Goal: Task Accomplishment & Management: Use online tool/utility

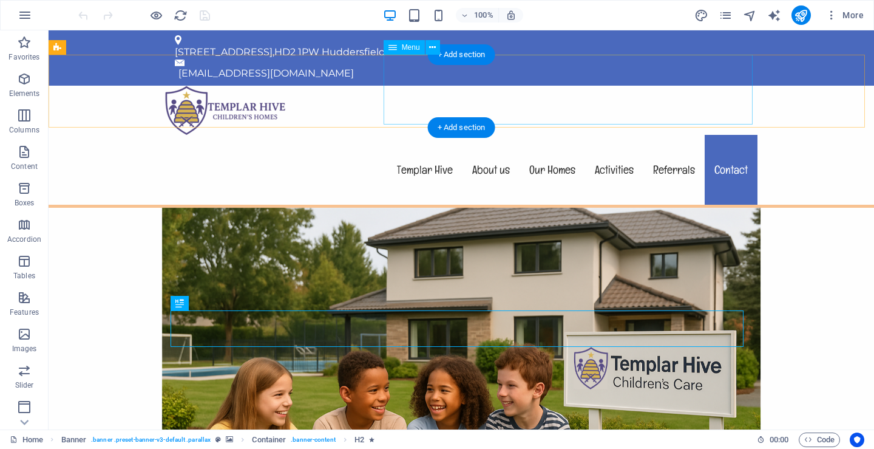
click at [483, 135] on nav "Templar Hive About us Our Homes Activities Referrals Contact" at bounding box center [461, 170] width 593 height 70
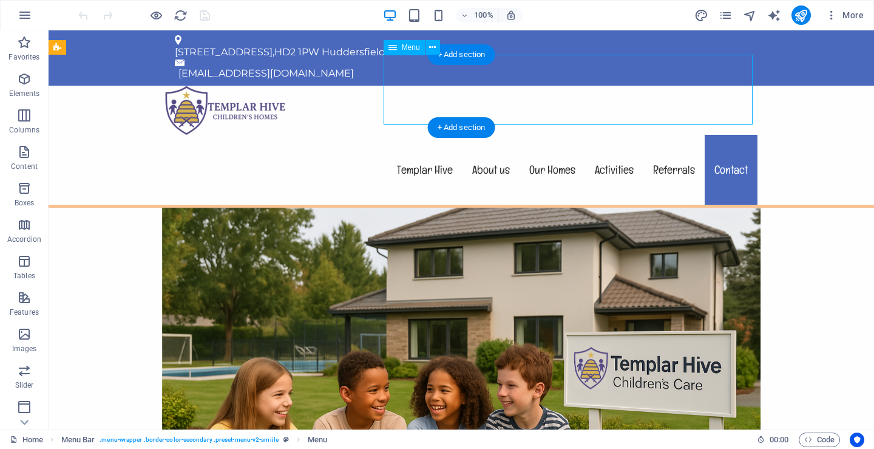
click at [483, 135] on nav "Templar Hive About us Our Homes Activities Referrals Contact" at bounding box center [461, 170] width 593 height 70
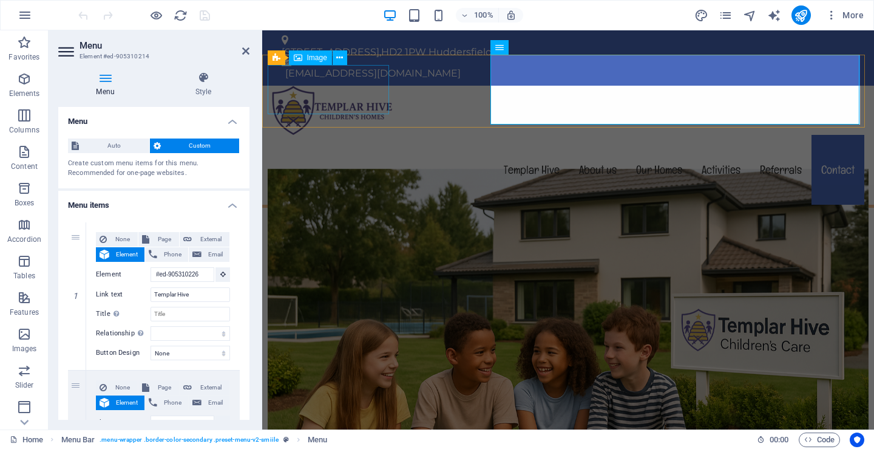
click at [323, 104] on figure at bounding box center [568, 110] width 593 height 49
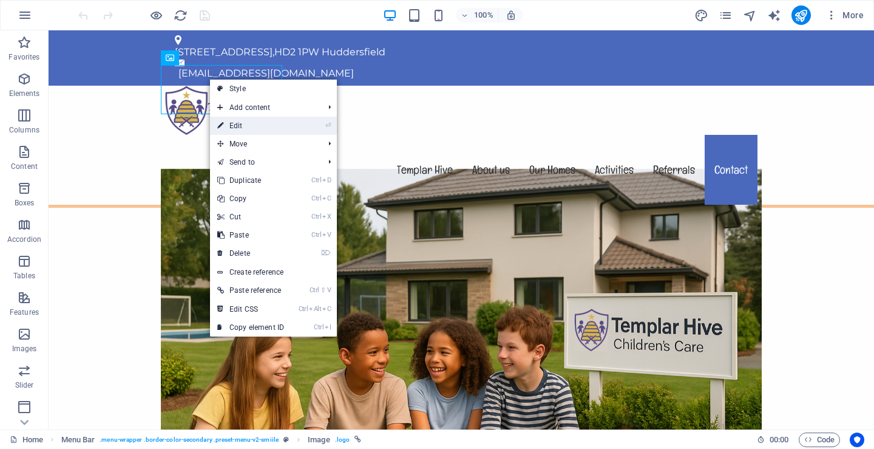
click at [223, 123] on icon at bounding box center [220, 126] width 6 height 18
select select "px"
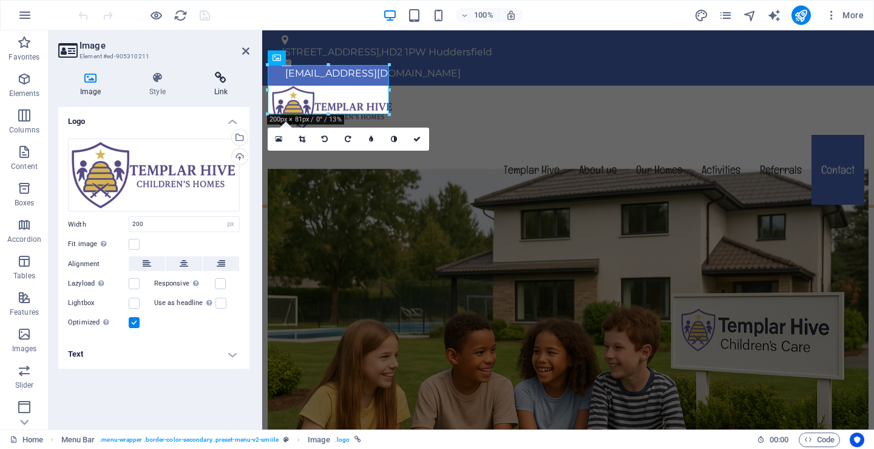
click at [217, 80] on icon at bounding box center [220, 78] width 57 height 12
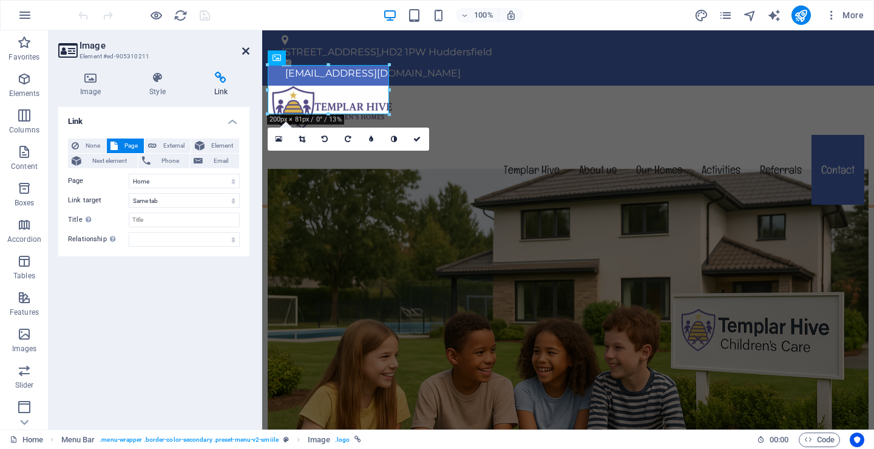
drag, startPoint x: 242, startPoint y: 47, endPoint x: 194, endPoint y: 17, distance: 57.3
click at [242, 47] on icon at bounding box center [245, 51] width 7 height 10
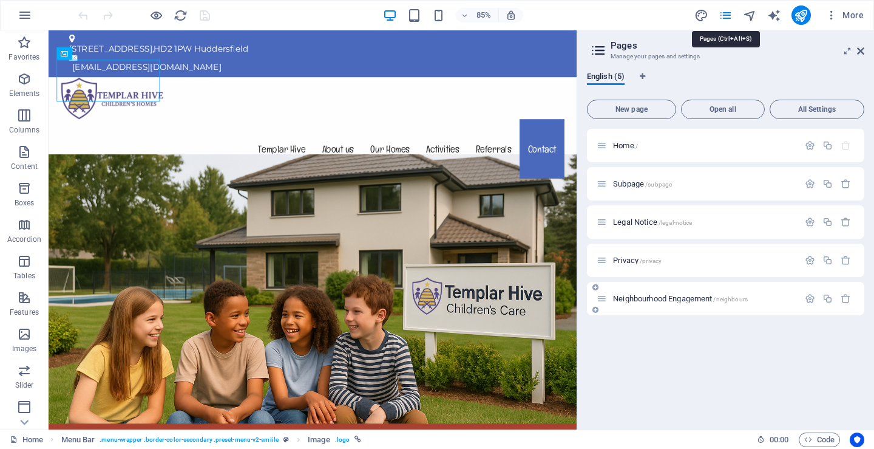
click at [667, 295] on span "Neighbourhood Engagement /neighbours" at bounding box center [680, 298] width 135 height 9
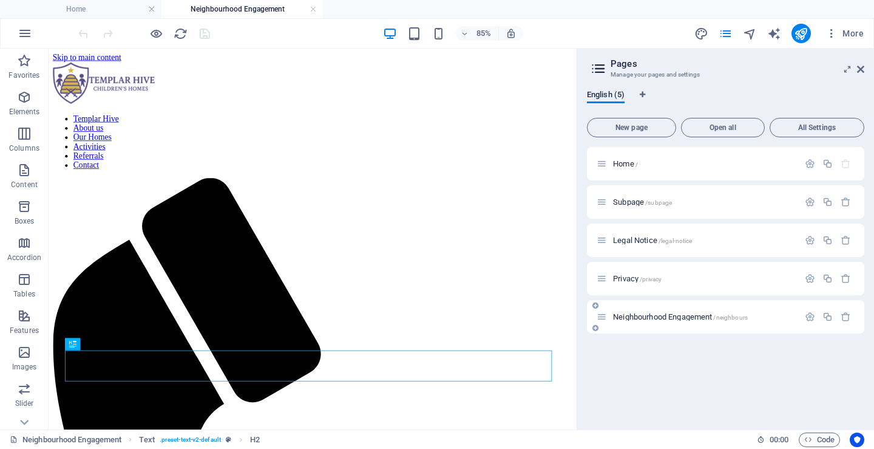
scroll to position [246, 0]
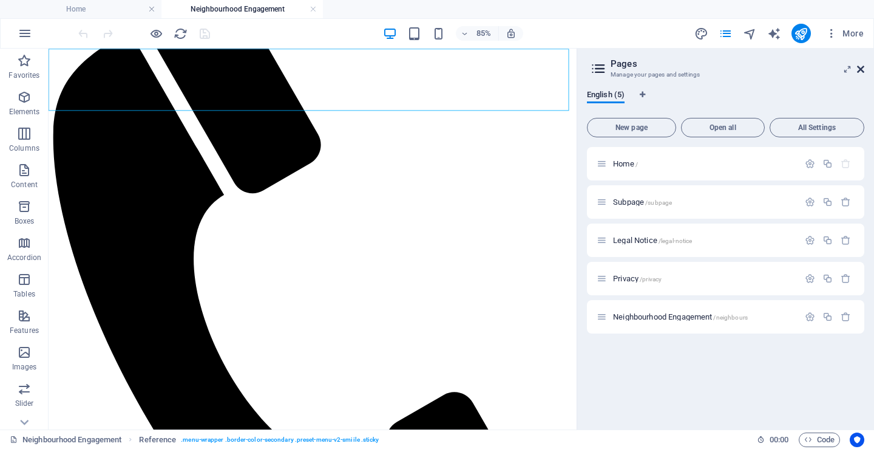
click at [860, 66] on icon at bounding box center [860, 69] width 7 height 10
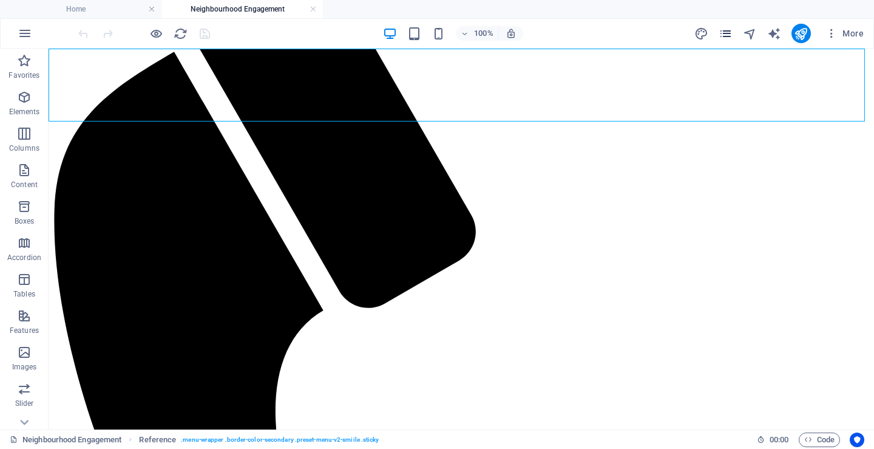
click at [728, 31] on icon "pages" at bounding box center [726, 34] width 14 height 14
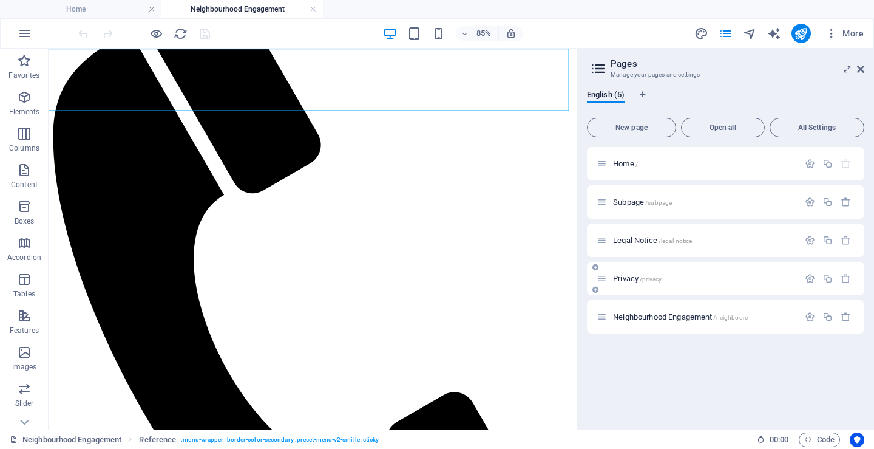
click at [669, 274] on div "Privacy /privacy" at bounding box center [698, 278] width 202 height 14
click at [664, 273] on div "Privacy /privacy" at bounding box center [698, 278] width 202 height 14
click at [628, 273] on div "Privacy /privacy" at bounding box center [698, 278] width 202 height 14
click at [718, 280] on p "Privacy /privacy" at bounding box center [704, 278] width 182 height 8
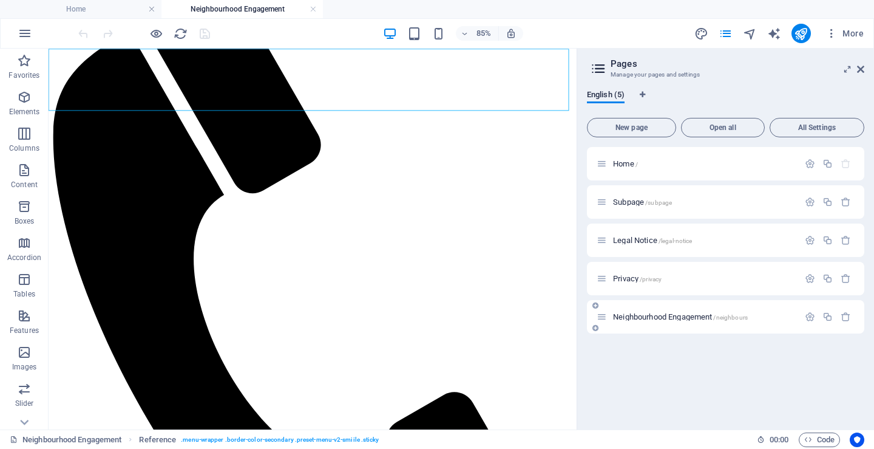
scroll to position [0, 0]
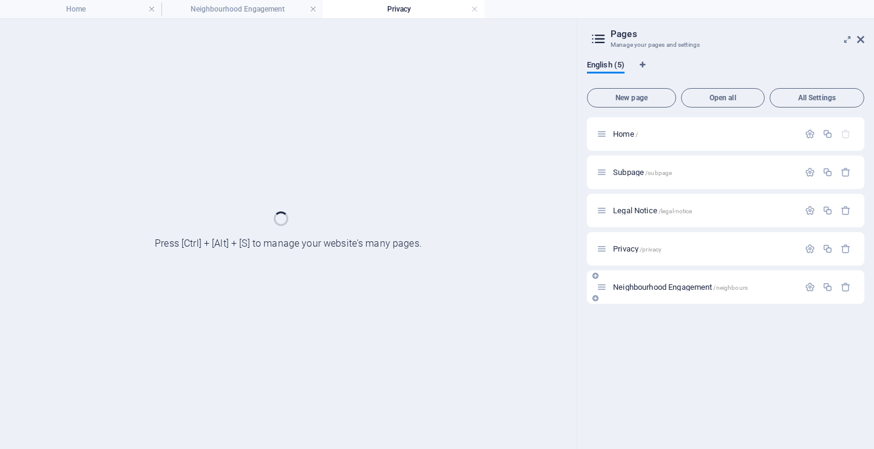
click at [718, 280] on div "Neighbourhood Engagement /neighbours" at bounding box center [698, 287] width 202 height 14
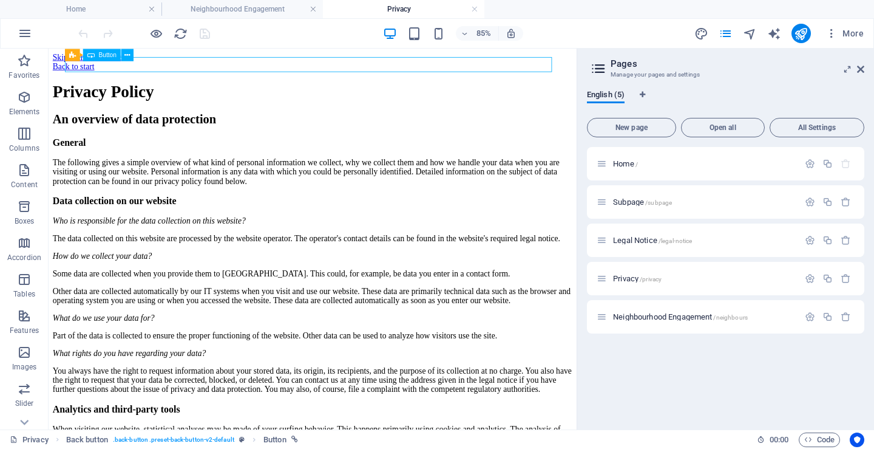
click at [118, 66] on div "Back to start" at bounding box center [359, 69] width 612 height 11
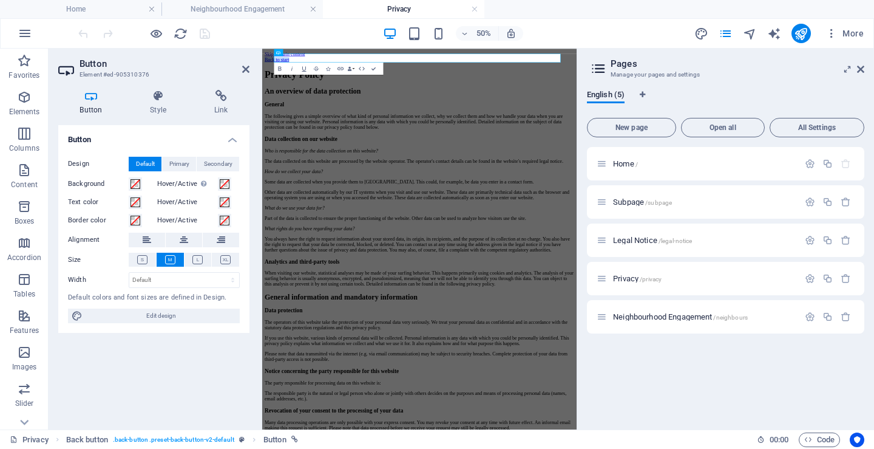
click at [316, 69] on link "Back to start" at bounding box center [291, 69] width 49 height 10
click at [862, 66] on icon at bounding box center [860, 69] width 7 height 10
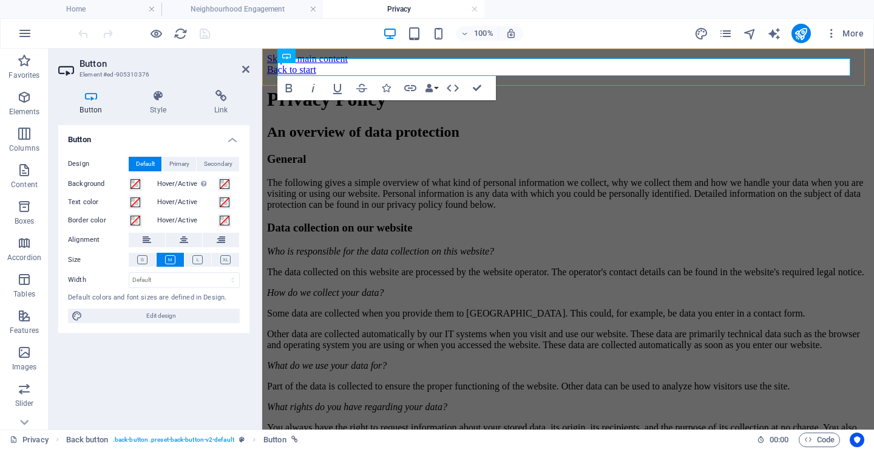
click at [316, 67] on link "Back to start" at bounding box center [291, 69] width 49 height 10
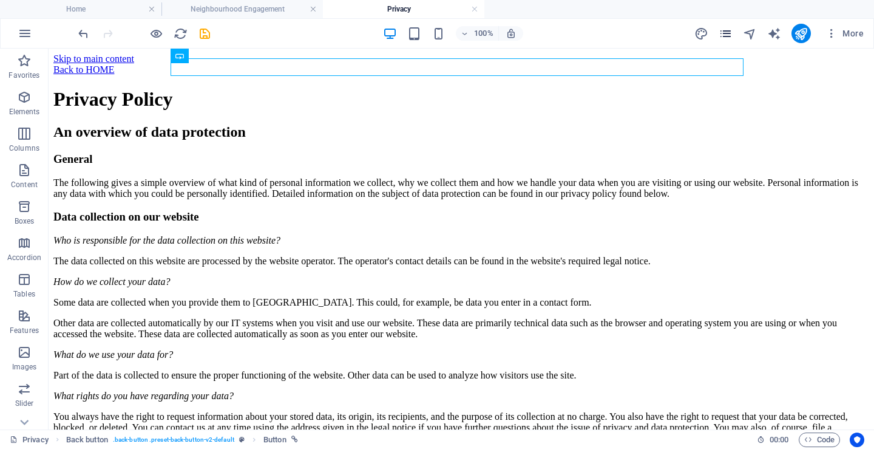
click at [728, 31] on icon "pages" at bounding box center [726, 34] width 14 height 14
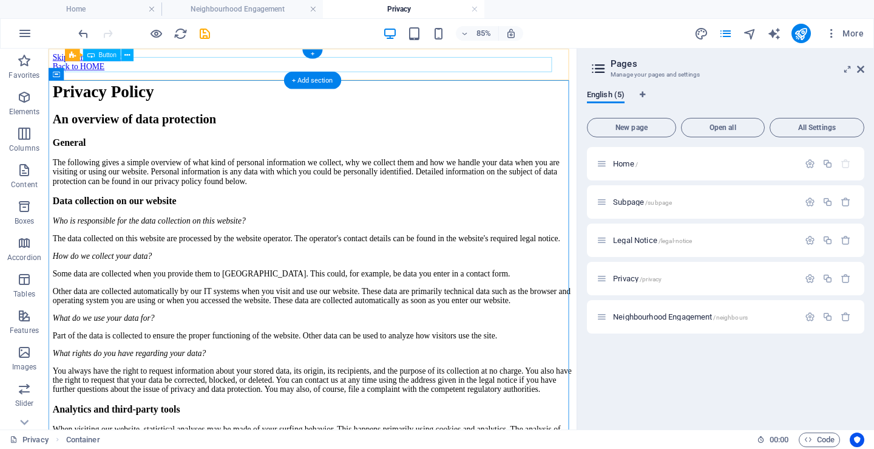
click at [511, 64] on div "Back to HOME" at bounding box center [359, 69] width 612 height 11
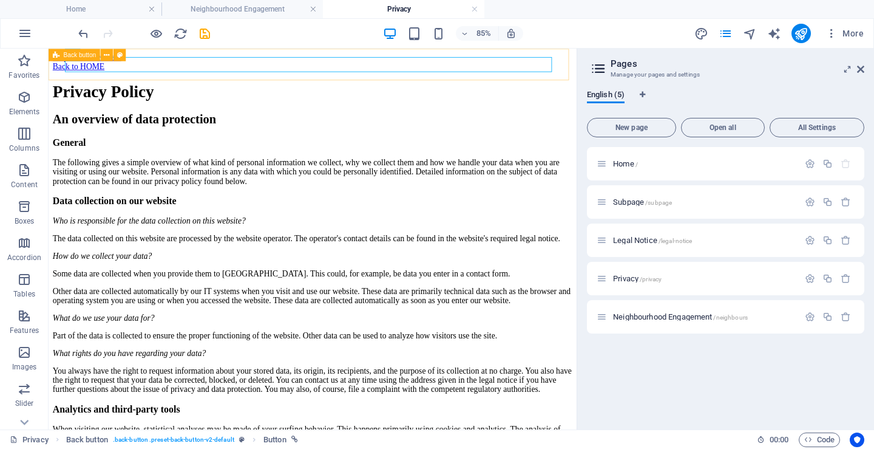
drag, startPoint x: 463, startPoint y: 15, endPoint x: 1, endPoint y: 10, distance: 462.1
click at [49, 58] on div "Back button" at bounding box center [75, 55] width 52 height 12
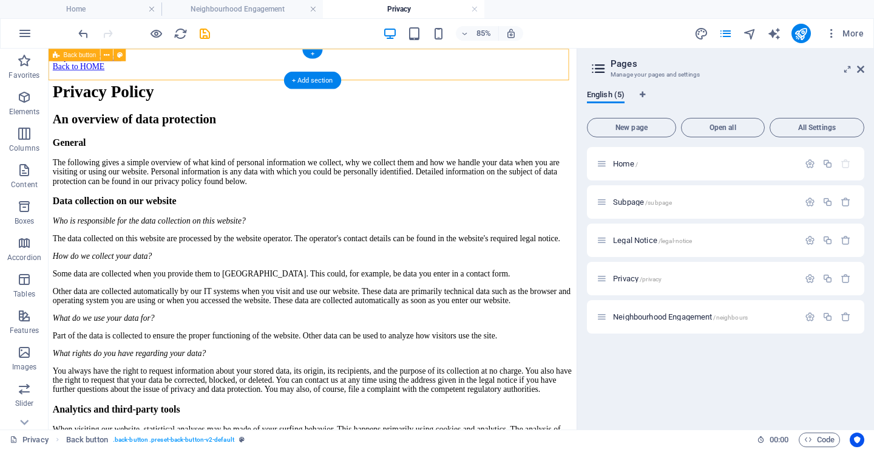
click at [53, 69] on div "Back to HOME" at bounding box center [359, 69] width 612 height 11
click at [657, 242] on span "Legal Notice /legal-notice" at bounding box center [652, 240] width 79 height 9
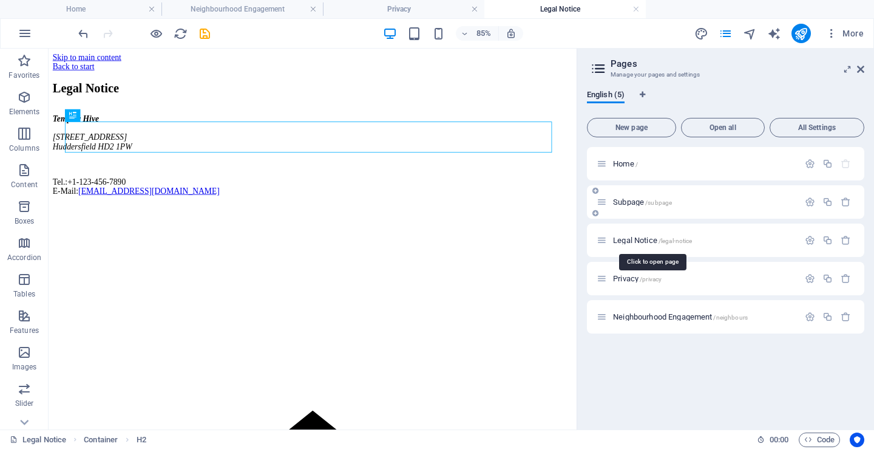
click at [670, 195] on div "Subpage /subpage" at bounding box center [698, 202] width 202 height 14
click at [687, 198] on p "Subpage /subpage" at bounding box center [704, 202] width 182 height 8
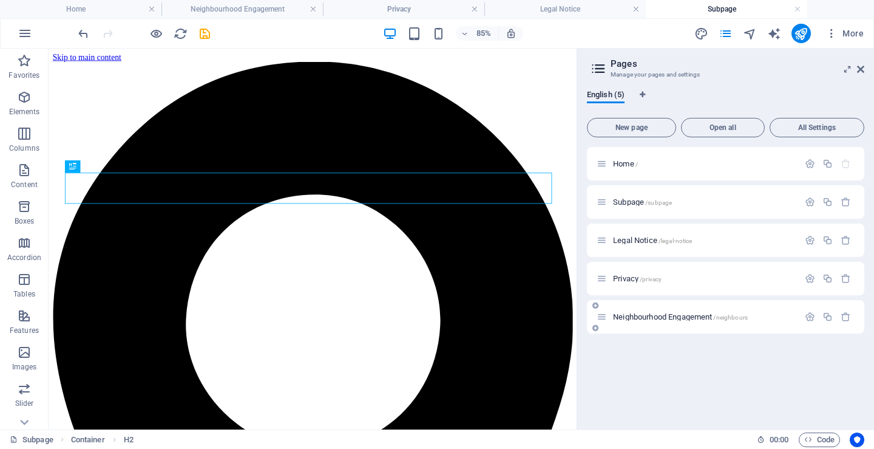
click at [679, 313] on span "Neighbourhood Engagement /neighbours" at bounding box center [680, 316] width 135 height 9
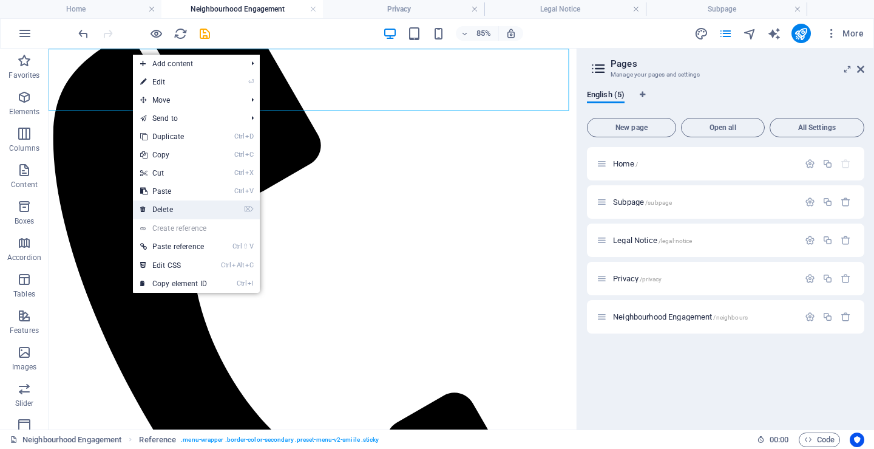
click at [162, 207] on link "⌦ Delete" at bounding box center [173, 209] width 81 height 18
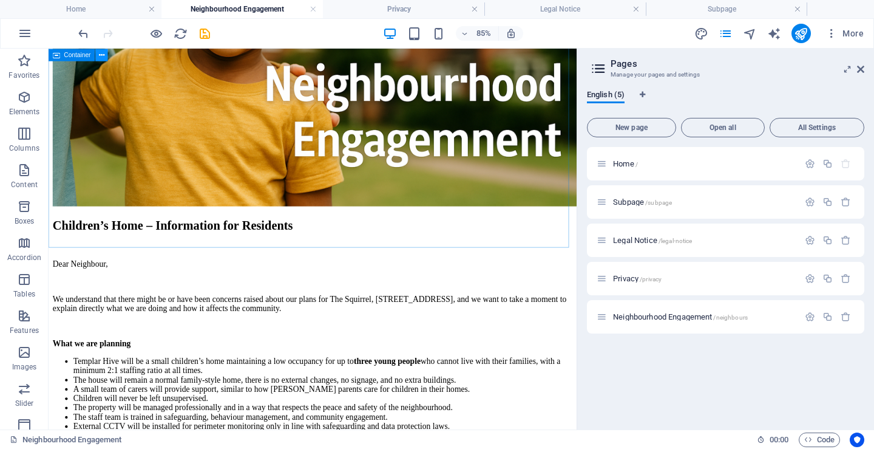
click at [103, 55] on icon at bounding box center [101, 54] width 5 height 11
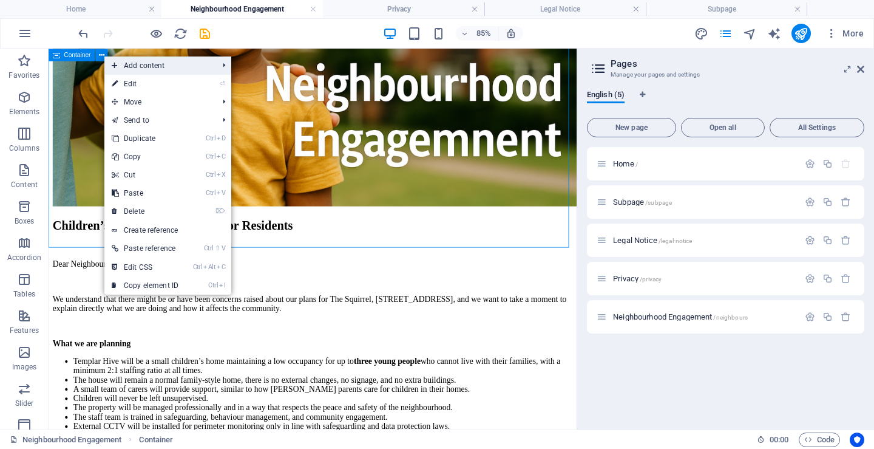
click at [181, 66] on span "Add content" at bounding box center [158, 65] width 109 height 18
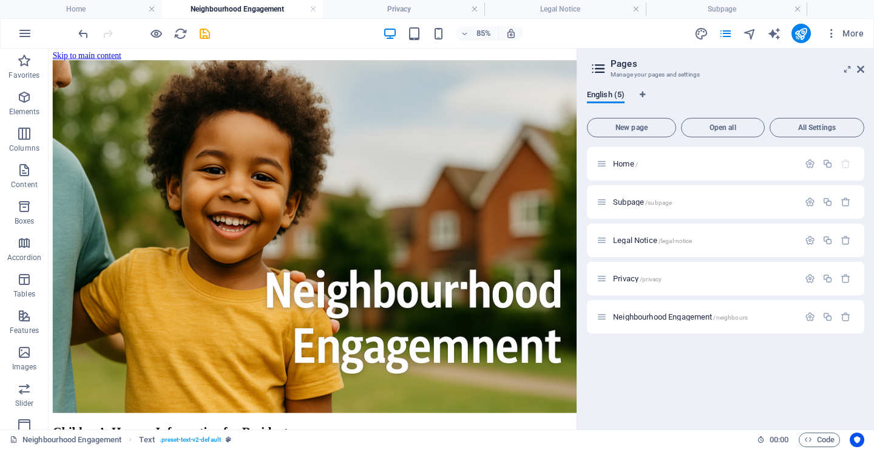
scroll to position [0, 0]
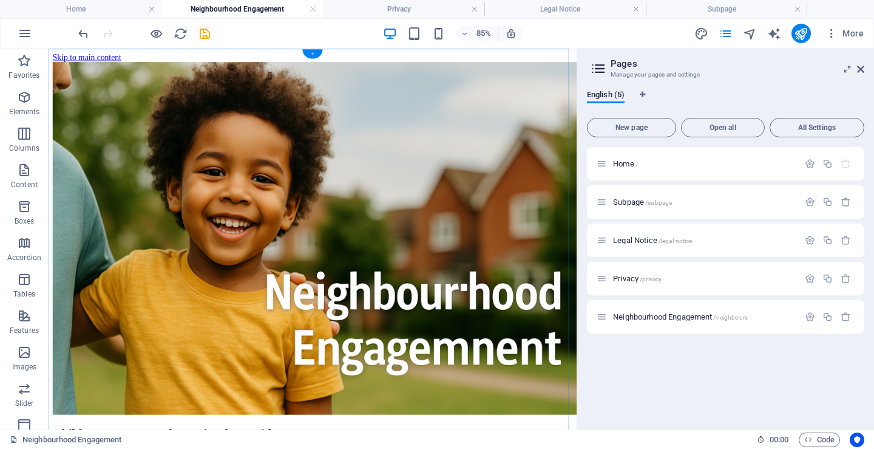
click at [312, 52] on div "+" at bounding box center [312, 53] width 20 height 9
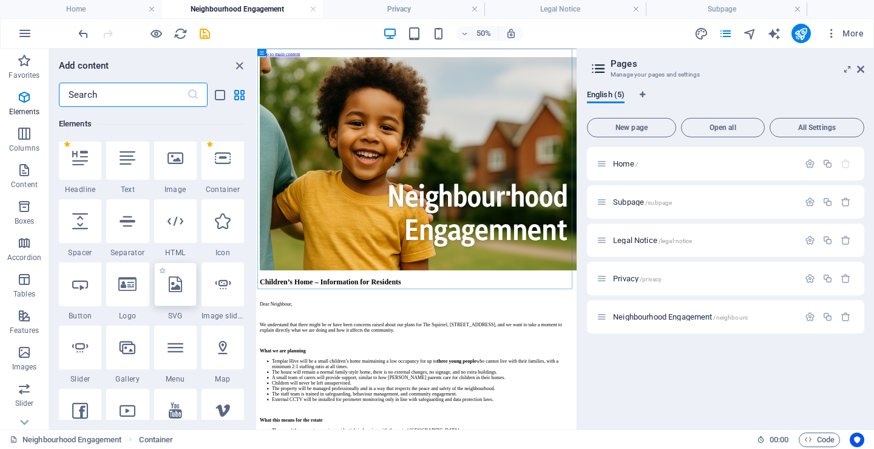
scroll to position [121, 0]
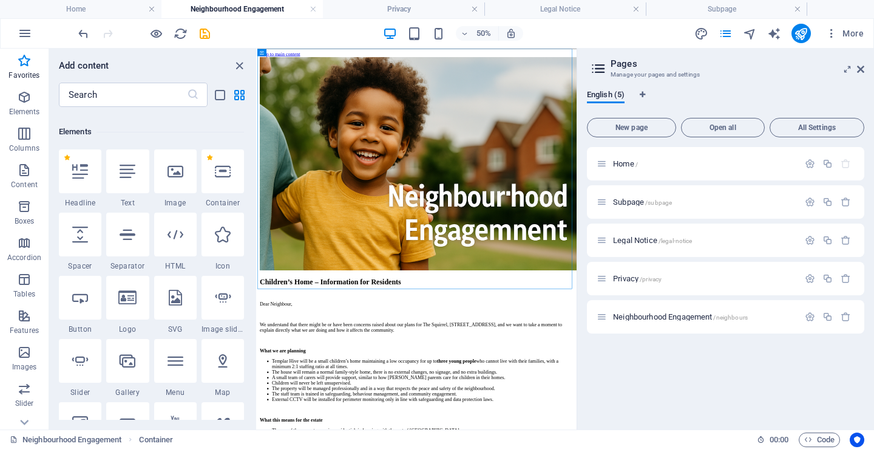
click at [77, 301] on icon at bounding box center [80, 298] width 16 height 16
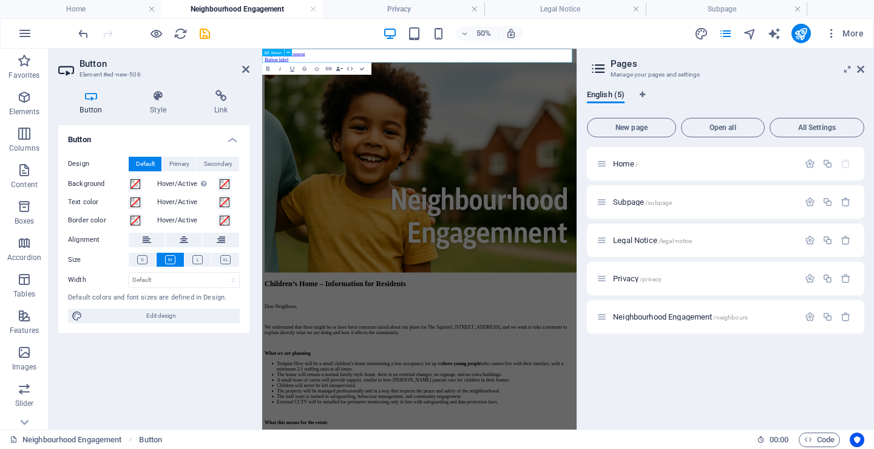
click at [619, 64] on div "Button label" at bounding box center [576, 69] width 619 height 11
click at [296, 53] on div "Button" at bounding box center [278, 53] width 33 height 8
click at [315, 64] on link "Button label" at bounding box center [291, 69] width 48 height 10
click at [658, 64] on div "Button label" at bounding box center [576, 69] width 619 height 11
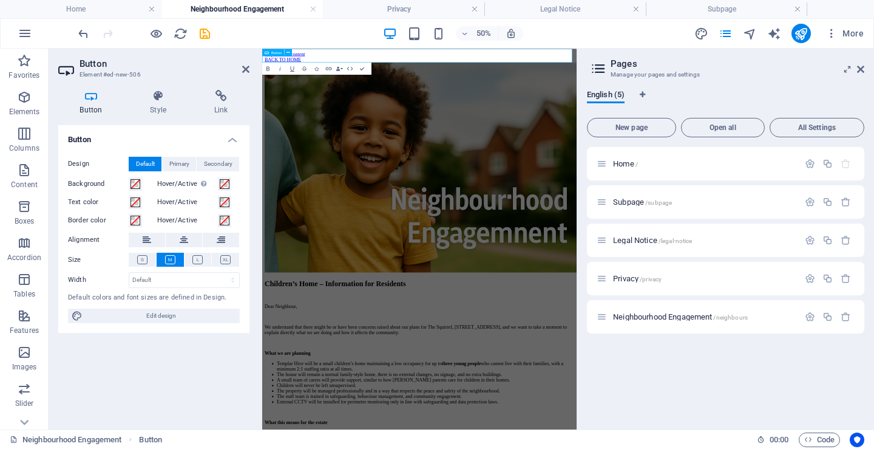
click at [766, 65] on div "BACK TO HOME" at bounding box center [576, 69] width 619 height 11
click at [857, 67] on icon at bounding box center [860, 69] width 7 height 10
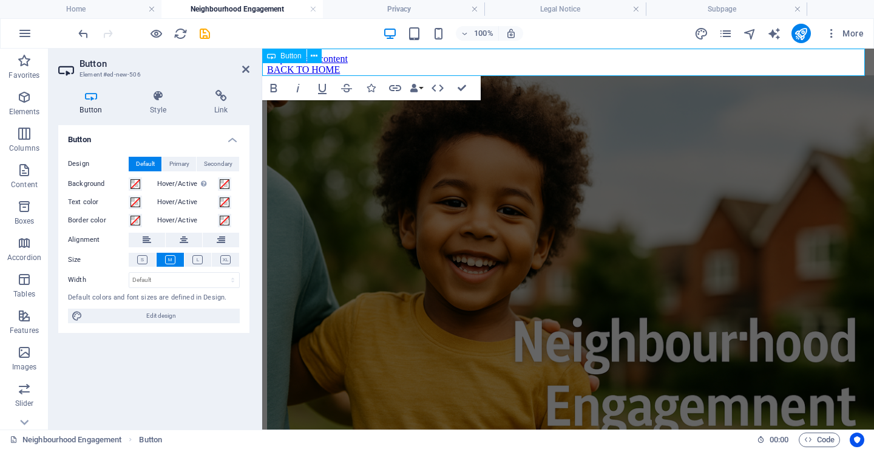
click at [559, 64] on div "BACK TO HOME" at bounding box center [568, 69] width 602 height 11
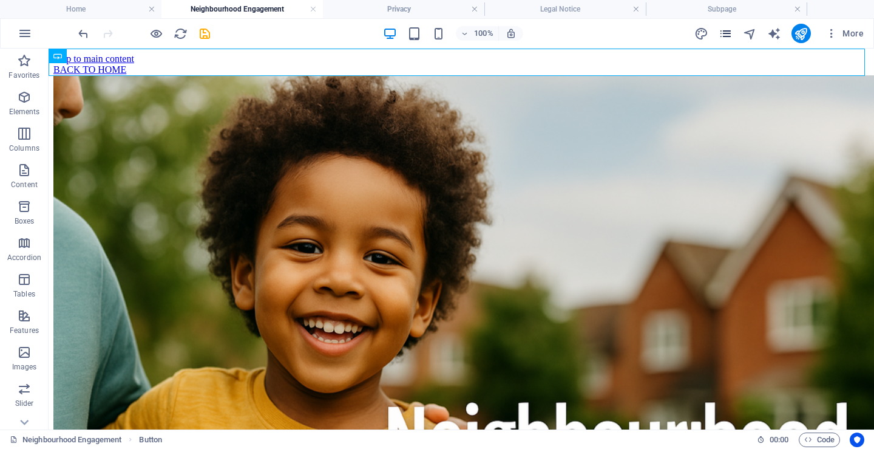
click at [724, 33] on icon "pages" at bounding box center [726, 34] width 14 height 14
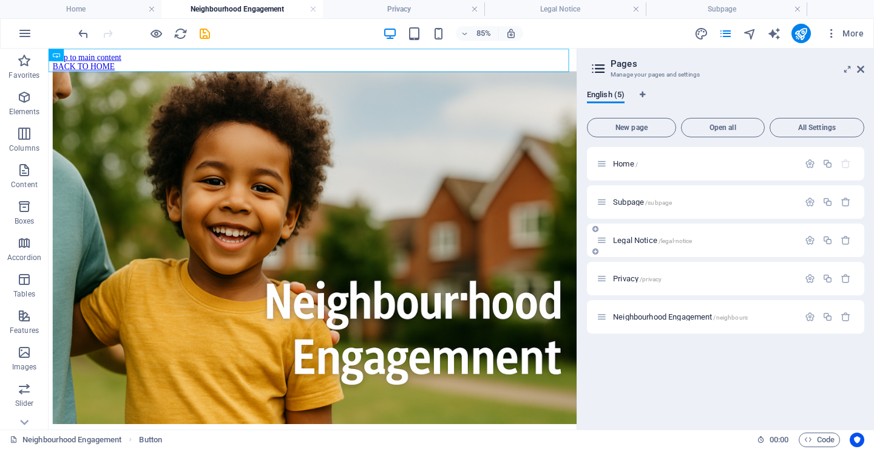
click at [653, 247] on div "Legal Notice /legal-notice" at bounding box center [698, 240] width 202 height 14
click at [421, 13] on h4 "Privacy" at bounding box center [404, 8] width 162 height 13
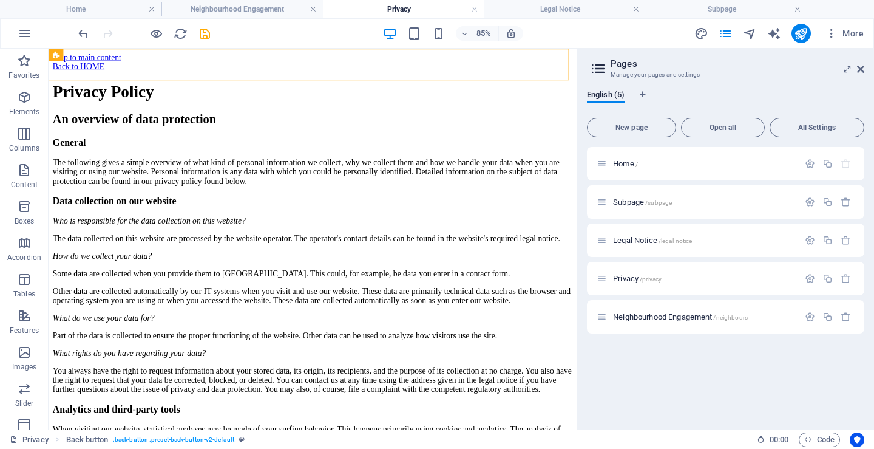
click at [194, 64] on div "Back to HOME" at bounding box center [359, 69] width 612 height 11
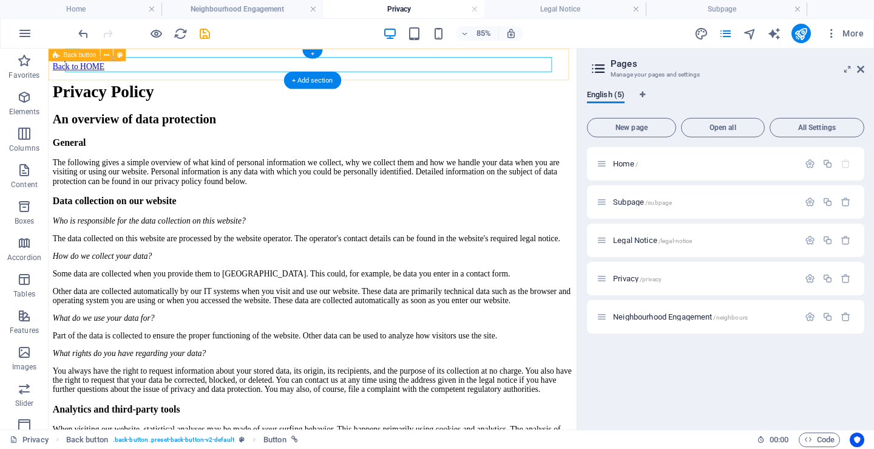
click at [55, 66] on div "Back to HOME" at bounding box center [359, 69] width 612 height 11
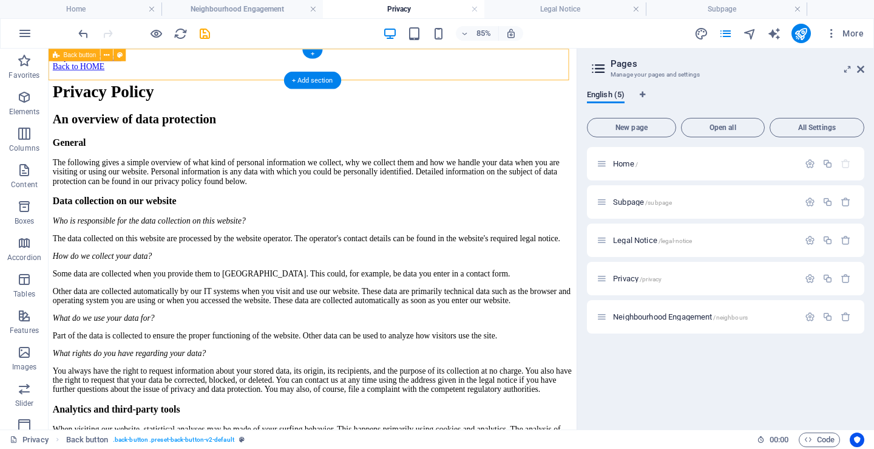
click at [56, 75] on div "Back to HOME" at bounding box center [359, 69] width 612 height 11
click at [69, 75] on div "Back to HOME" at bounding box center [359, 69] width 612 height 11
click at [187, 66] on div "Back to HOME" at bounding box center [359, 69] width 612 height 11
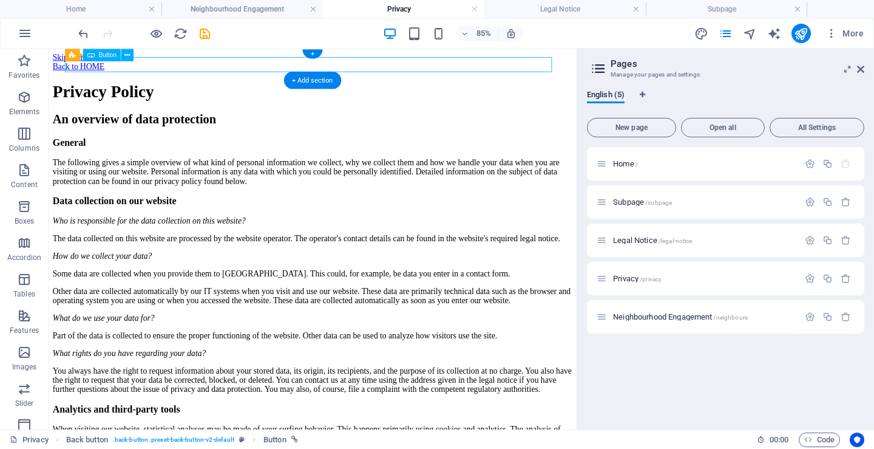
click at [220, 64] on div "Back to HOME" at bounding box center [359, 69] width 612 height 11
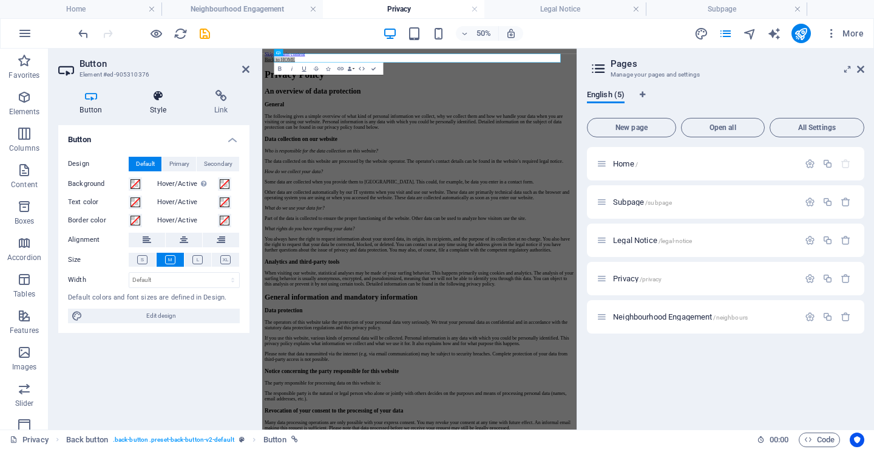
click at [154, 97] on icon at bounding box center [159, 96] width 60 height 12
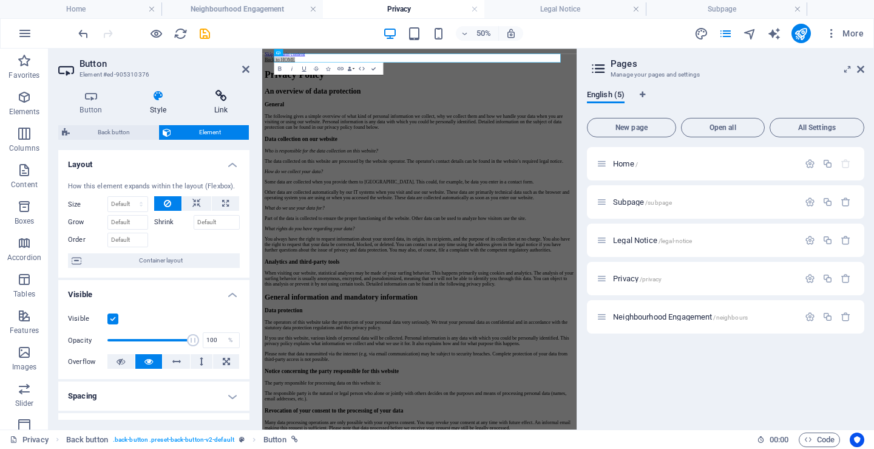
click at [224, 106] on h4 "Link" at bounding box center [220, 103] width 57 height 26
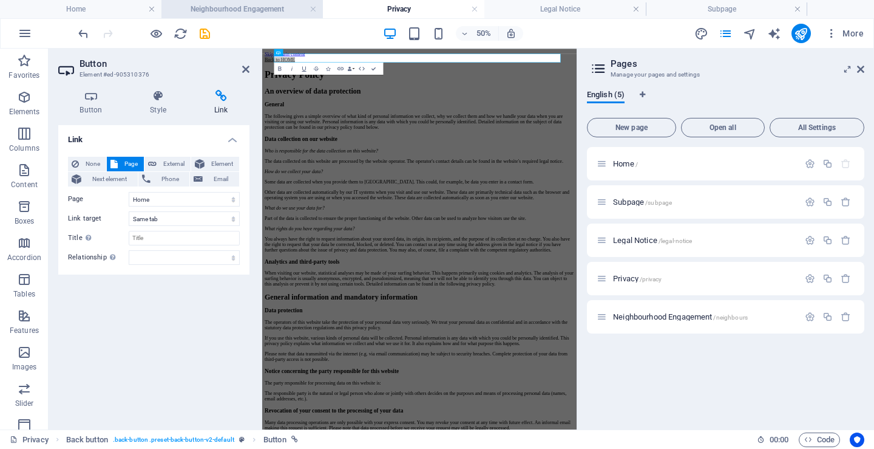
click at [223, 7] on h4 "Neighbourhood Engagement" at bounding box center [243, 8] width 162 height 13
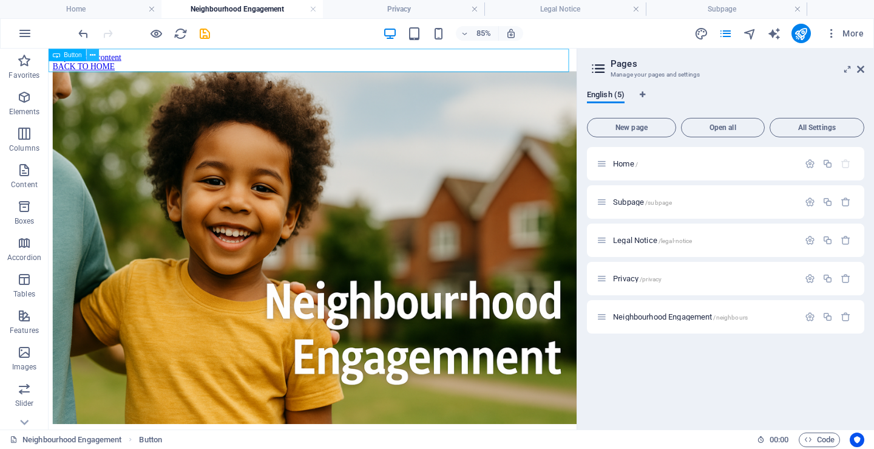
click at [87, 56] on button at bounding box center [93, 55] width 12 height 12
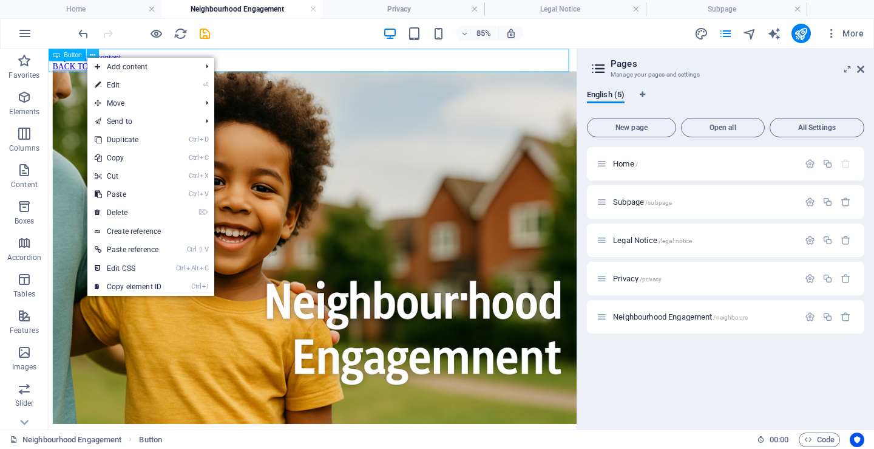
click at [87, 56] on button at bounding box center [93, 55] width 12 height 12
click at [84, 67] on div "BACK TO HOME" at bounding box center [359, 69] width 612 height 11
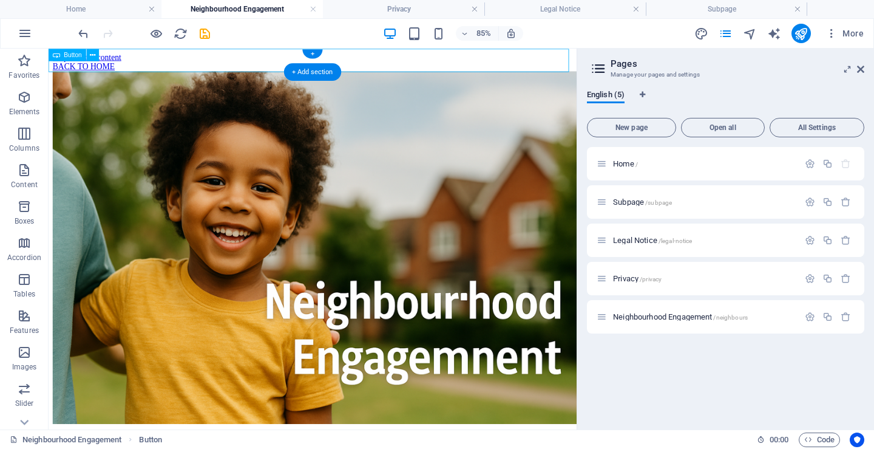
click at [84, 67] on div "BACK TO HOME" at bounding box center [359, 69] width 612 height 11
select select
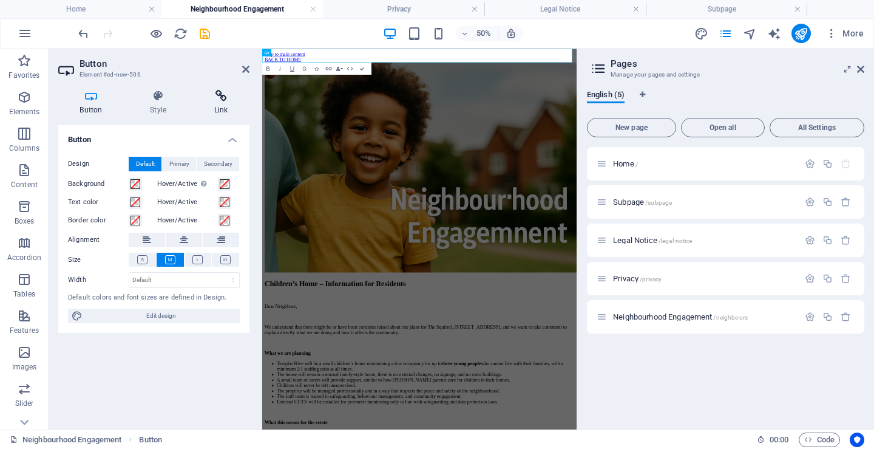
click at [219, 102] on h4 "Link" at bounding box center [220, 103] width 57 height 26
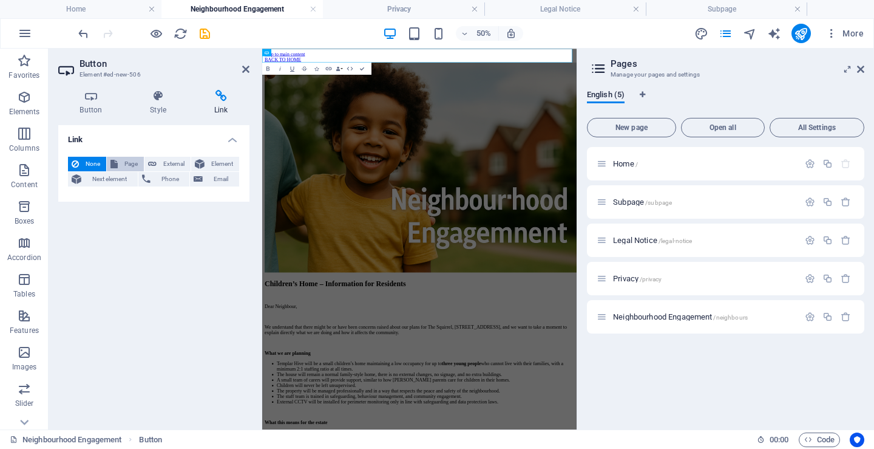
click at [126, 161] on span "Page" at bounding box center [130, 164] width 19 height 15
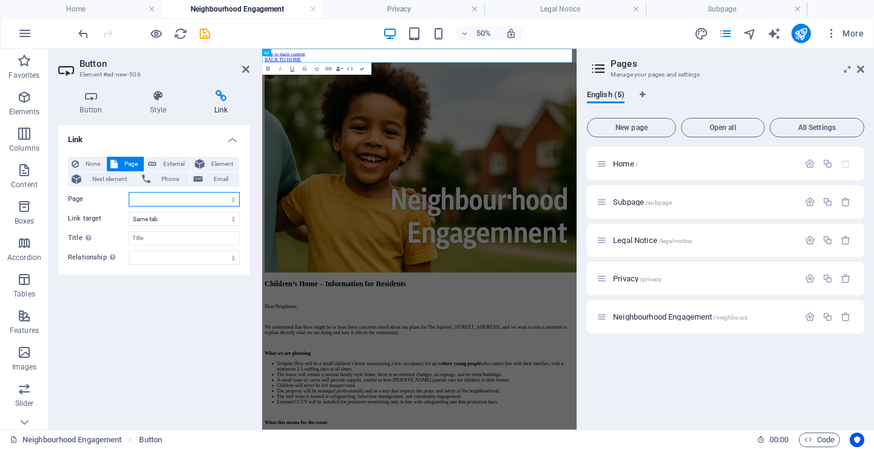
click at [139, 197] on select "Home Subpage Legal Notice Privacy Neighbourhood Engagement" at bounding box center [184, 199] width 111 height 15
select select "0"
click at [129, 192] on select "Home Subpage Legal Notice Privacy Neighbourhood Engagement" at bounding box center [184, 199] width 111 height 15
click at [169, 163] on span "External" at bounding box center [173, 164] width 27 height 15
select select "blank"
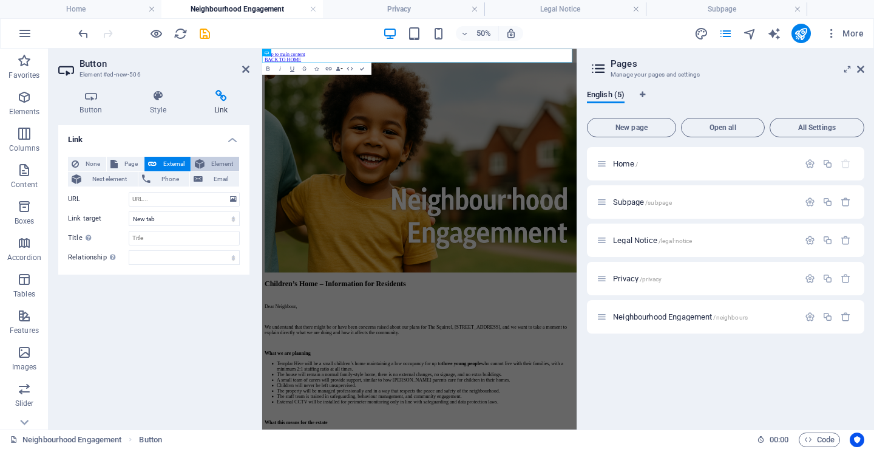
click at [219, 164] on span "Element" at bounding box center [221, 164] width 27 height 15
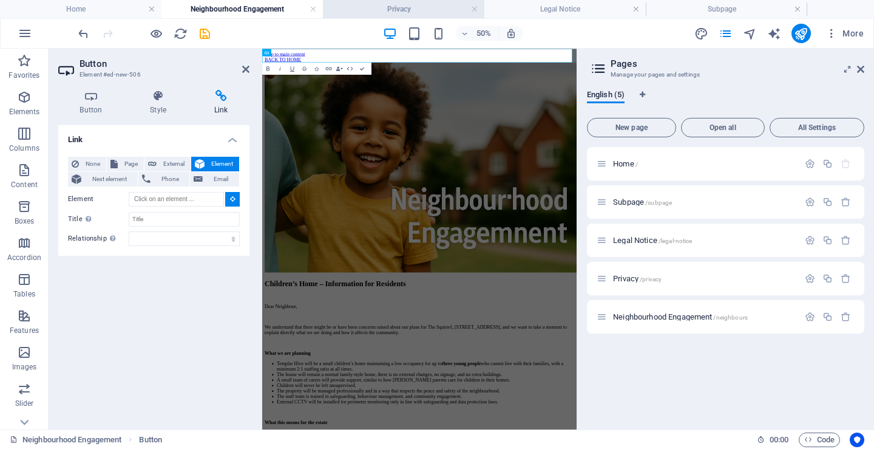
click at [370, 9] on h4 "Privacy" at bounding box center [404, 8] width 162 height 13
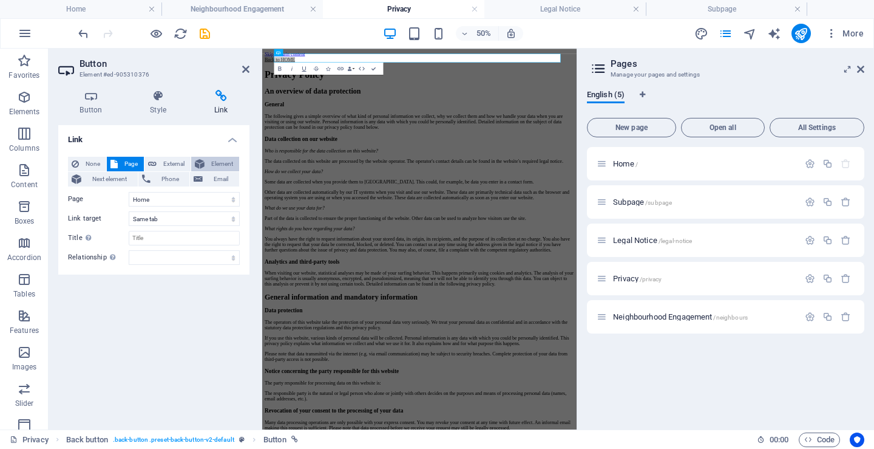
click at [221, 163] on span "Element" at bounding box center [221, 164] width 27 height 15
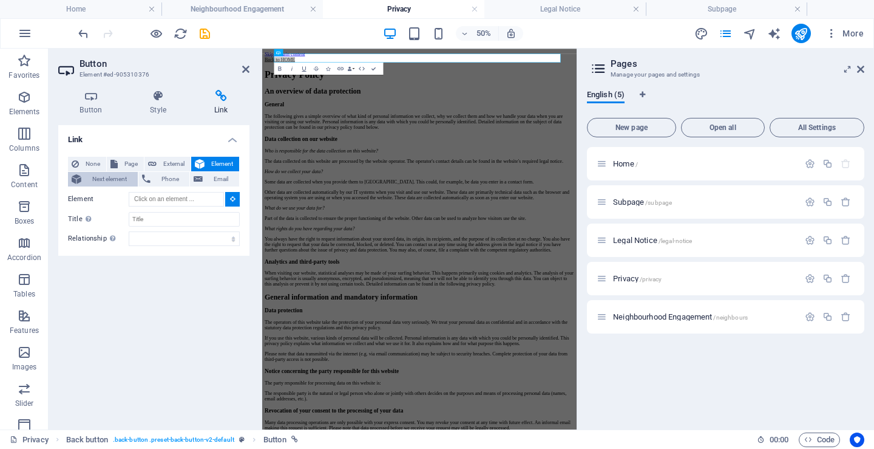
click at [101, 178] on span "Next element" at bounding box center [109, 179] width 49 height 15
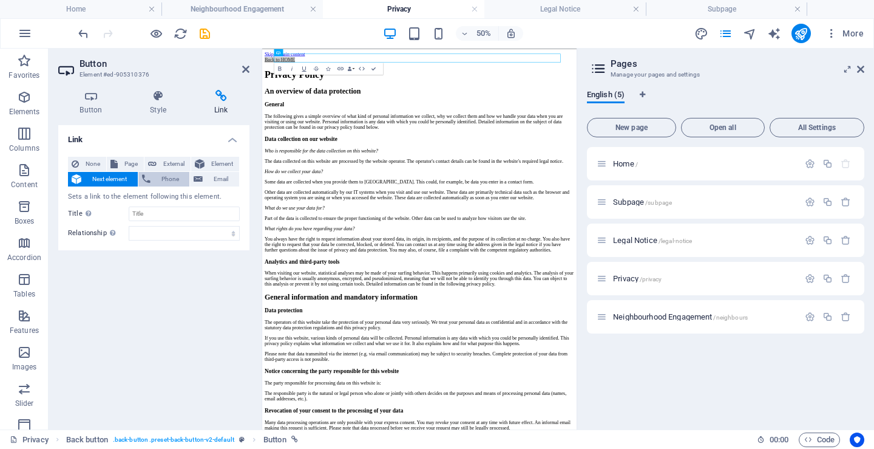
click at [165, 179] on span "Phone" at bounding box center [170, 179] width 32 height 15
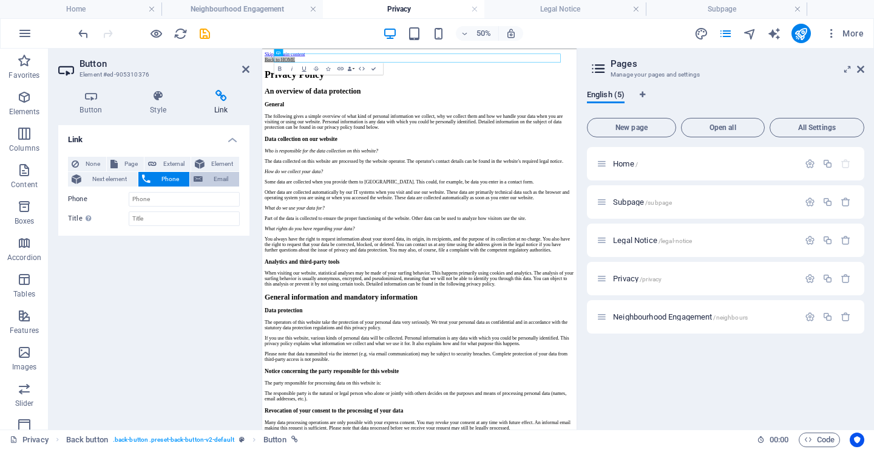
click at [220, 177] on span "Email" at bounding box center [220, 179] width 29 height 15
click at [120, 161] on button "Page" at bounding box center [125, 164] width 37 height 15
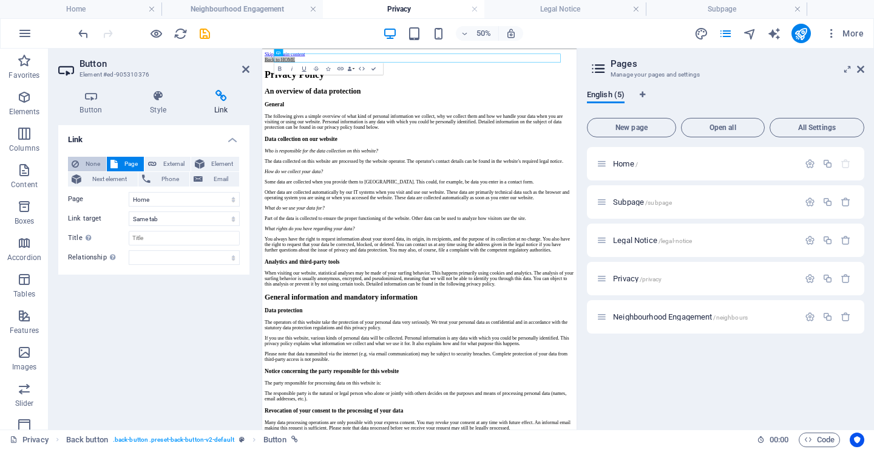
click at [92, 162] on span "None" at bounding box center [93, 164] width 20 height 15
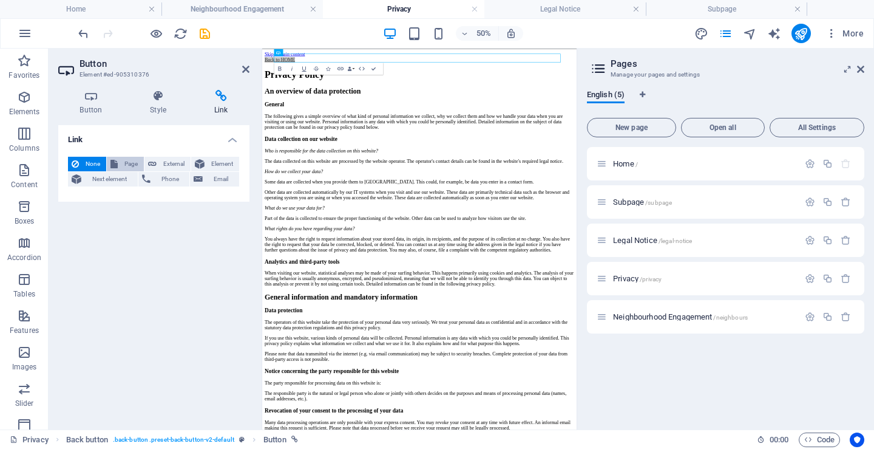
click at [129, 164] on span "Page" at bounding box center [130, 164] width 19 height 15
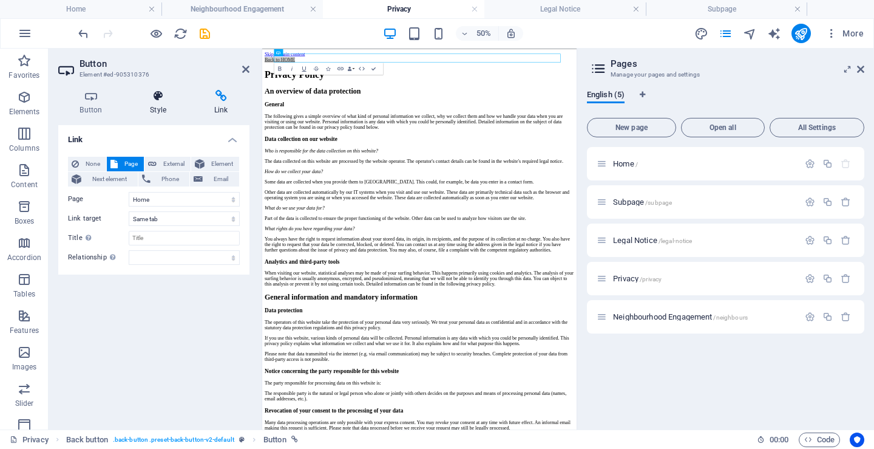
click at [158, 103] on h4 "Style" at bounding box center [161, 103] width 64 height 26
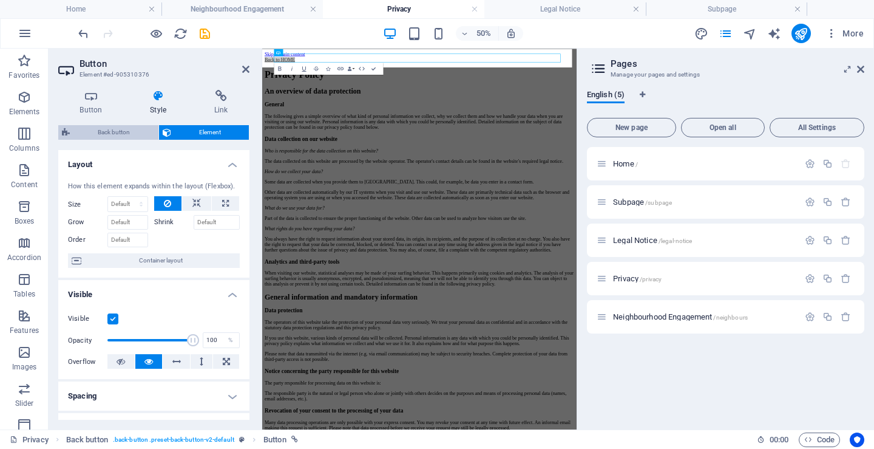
click at [107, 132] on span "Back button" at bounding box center [113, 132] width 81 height 15
select select "rem"
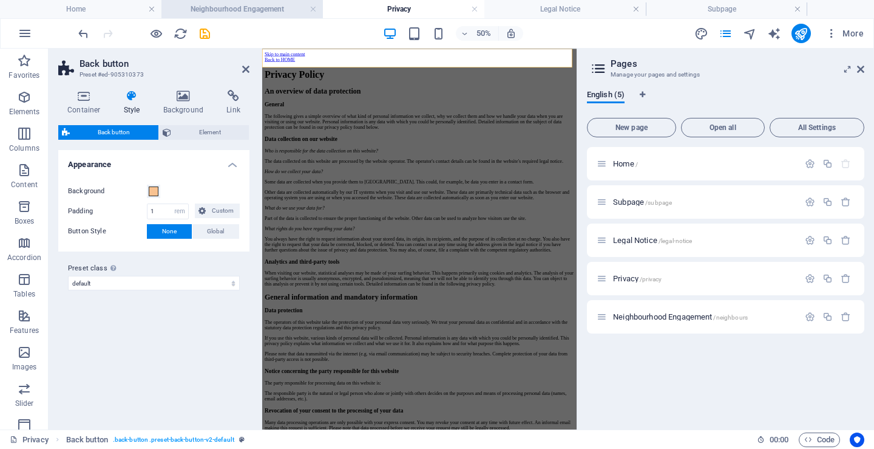
click at [216, 6] on h4 "Neighbourhood Engagement" at bounding box center [243, 8] width 162 height 13
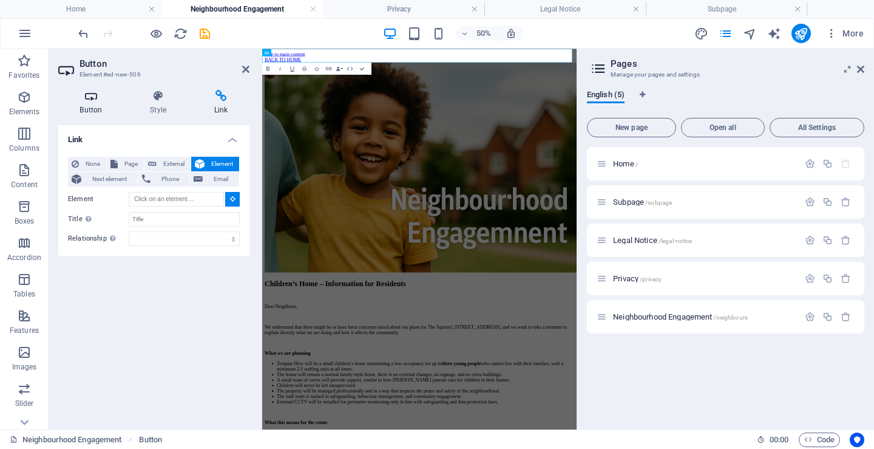
click at [92, 102] on h4 "Button" at bounding box center [93, 103] width 70 height 26
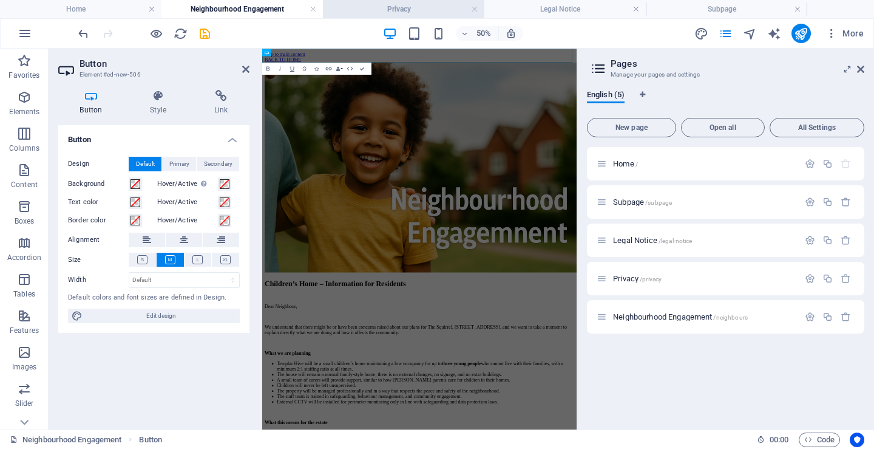
click at [363, 7] on h4 "Privacy" at bounding box center [404, 8] width 162 height 13
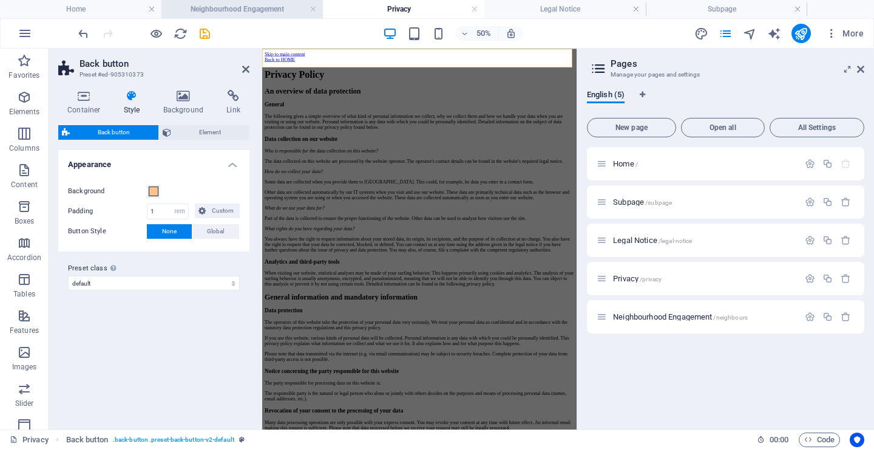
click at [219, 4] on h4 "Neighbourhood Engagement" at bounding box center [243, 8] width 162 height 13
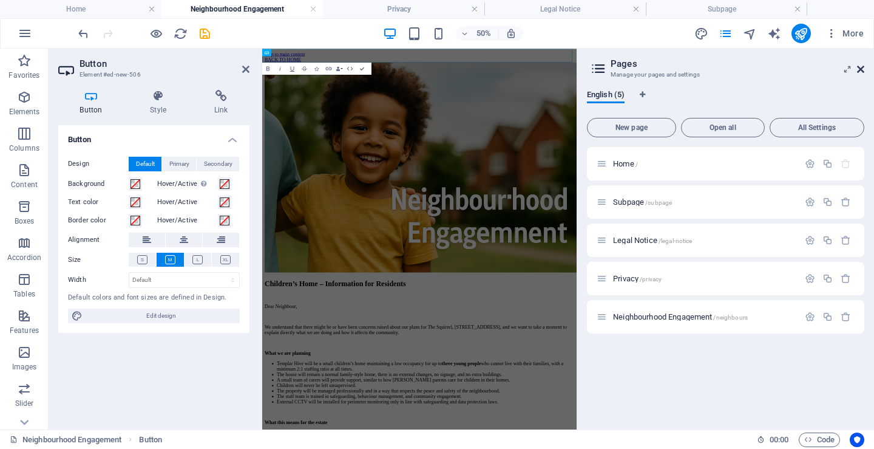
click at [859, 67] on icon at bounding box center [860, 69] width 7 height 10
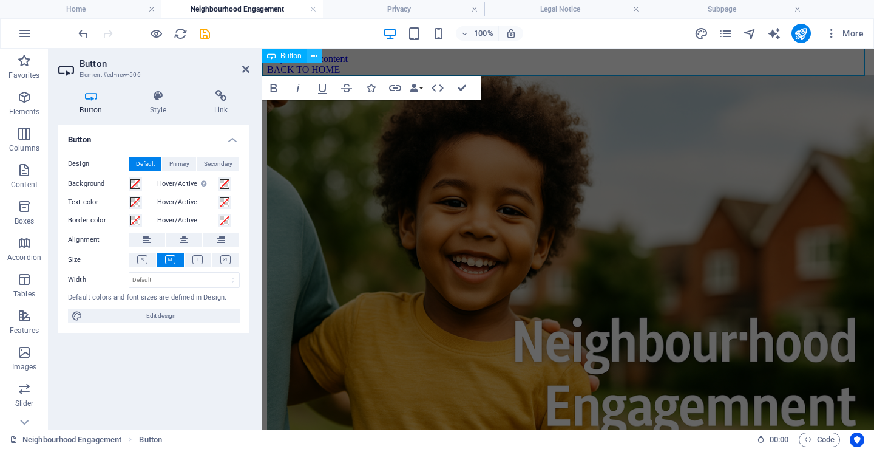
click at [317, 55] on icon at bounding box center [314, 56] width 7 height 13
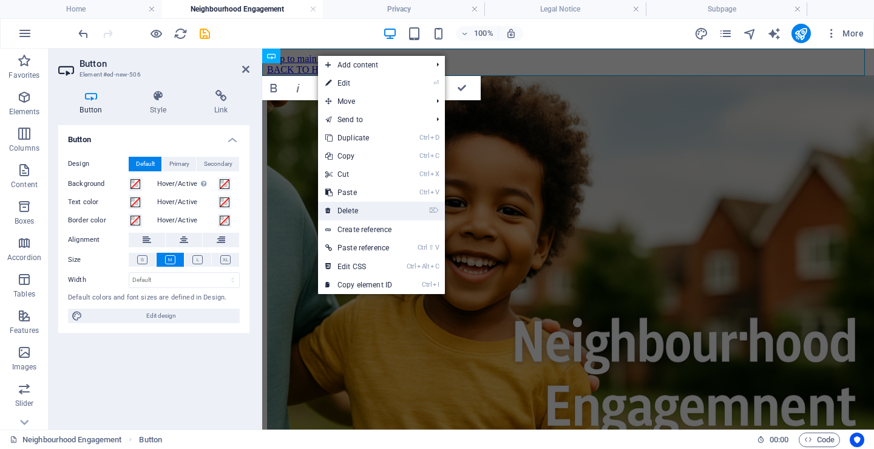
click at [346, 205] on link "⌦ Delete" at bounding box center [358, 211] width 81 height 18
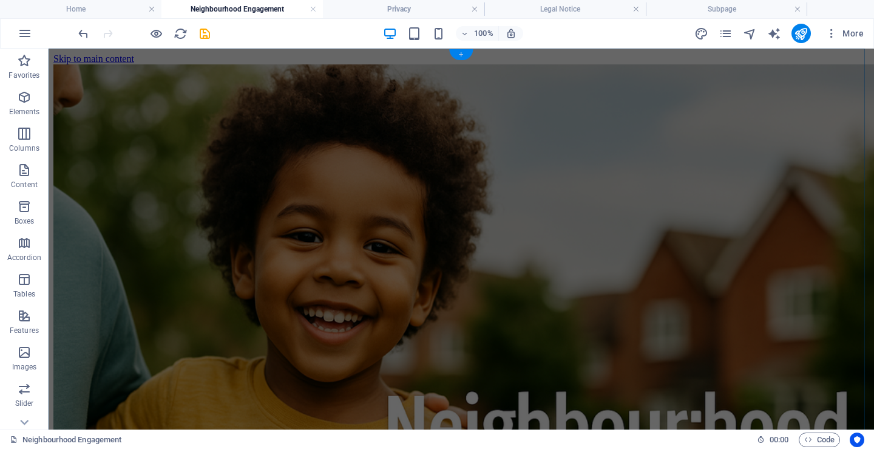
click at [460, 53] on div "+" at bounding box center [461, 54] width 24 height 11
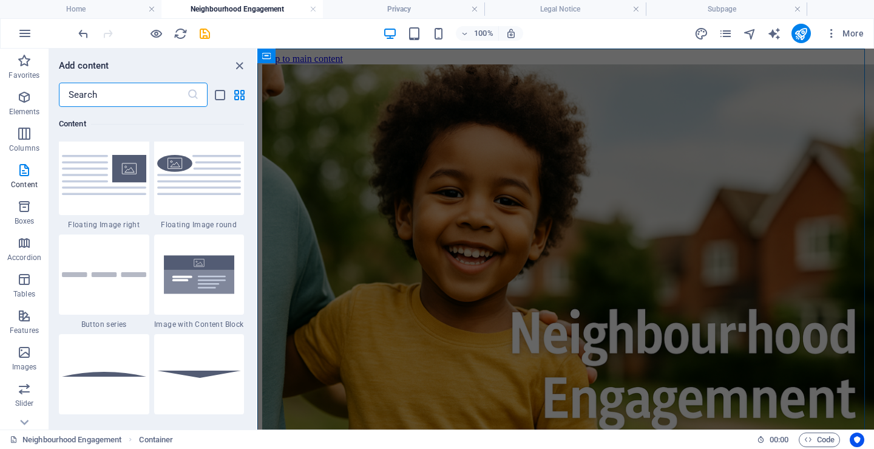
scroll to position [2732, 0]
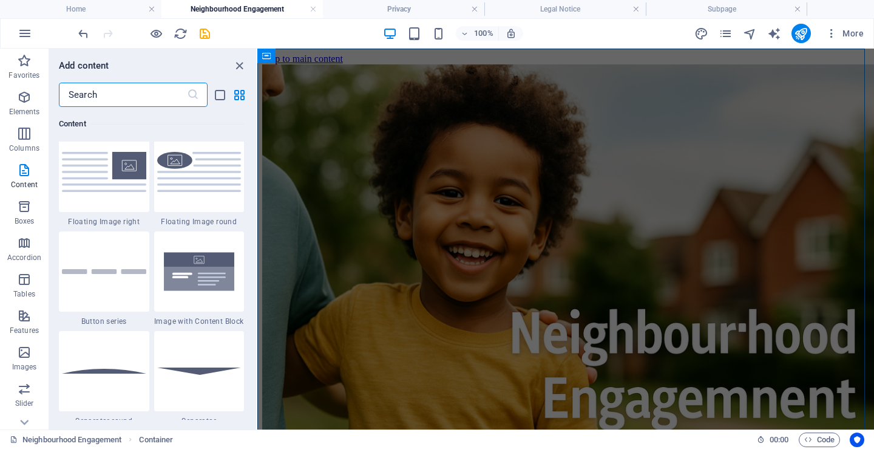
click at [111, 95] on input "text" at bounding box center [123, 95] width 128 height 24
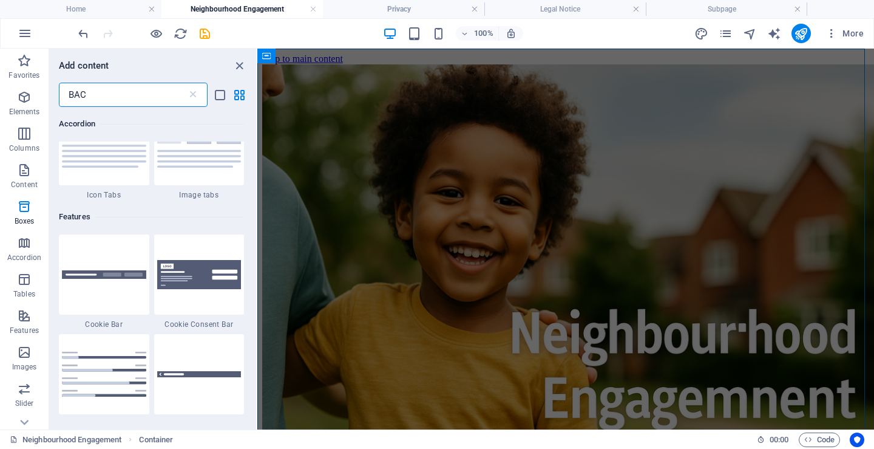
scroll to position [0, 0]
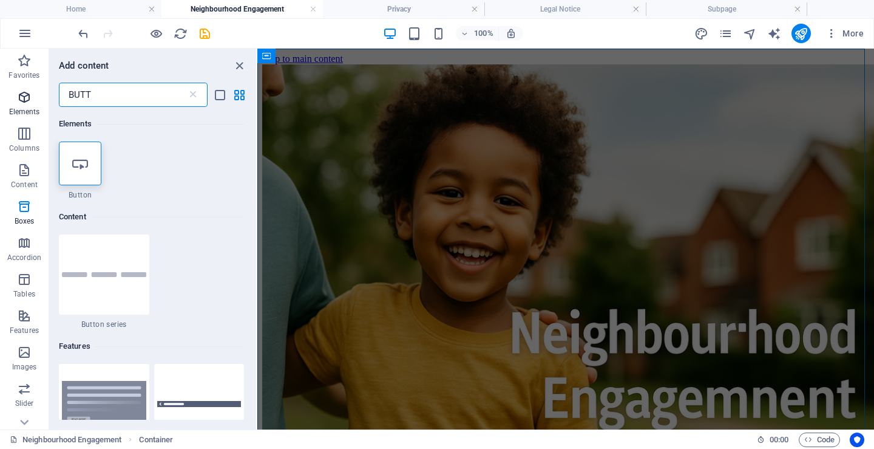
type input "BUTT"
click at [26, 101] on icon "button" at bounding box center [24, 97] width 15 height 15
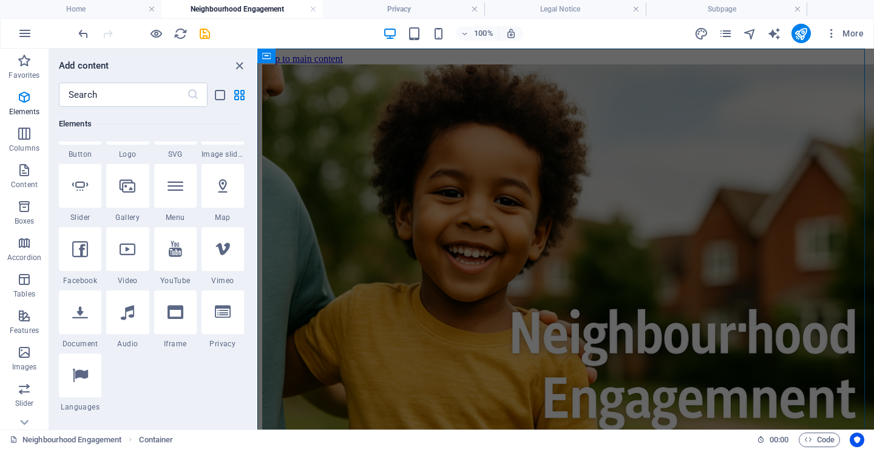
scroll to position [312, 0]
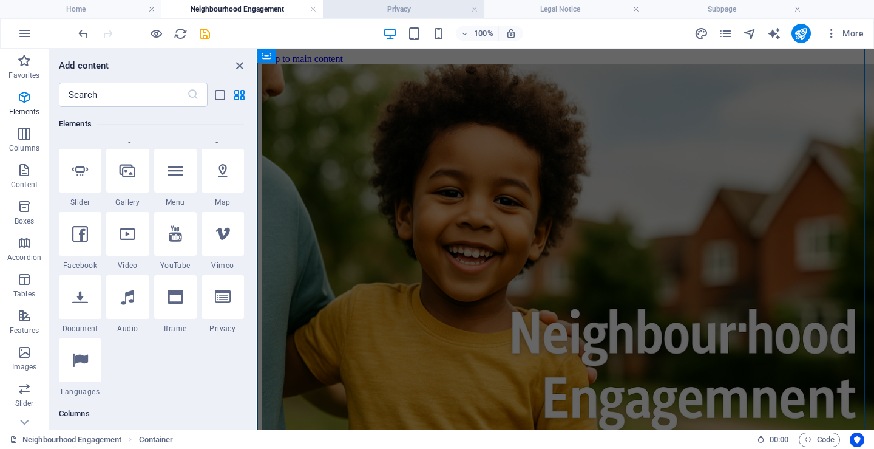
click at [359, 8] on h4 "Privacy" at bounding box center [404, 8] width 162 height 13
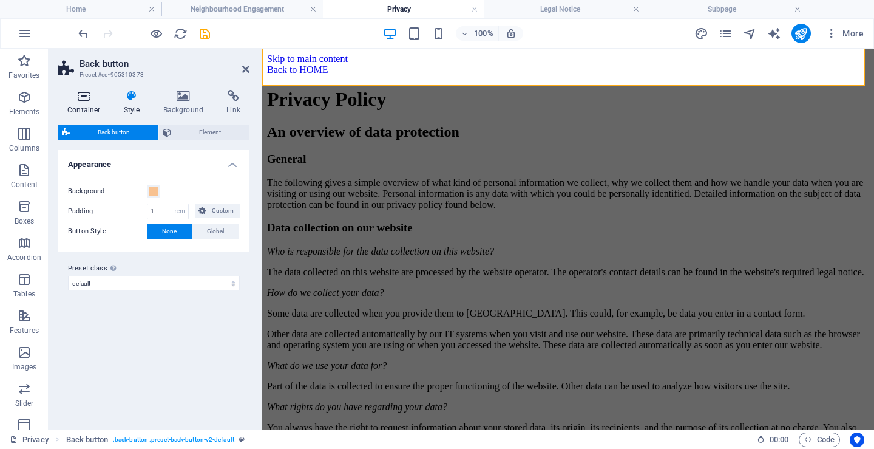
click at [86, 96] on icon at bounding box center [84, 96] width 52 height 12
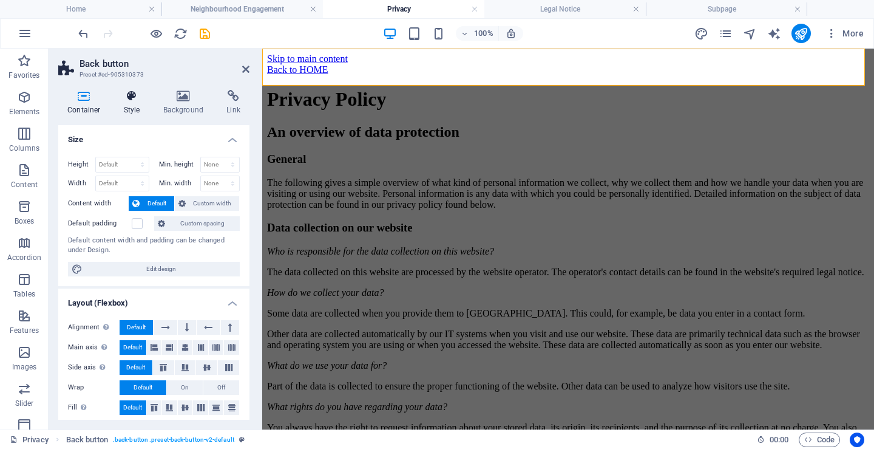
click at [132, 104] on h4 "Style" at bounding box center [134, 103] width 39 height 26
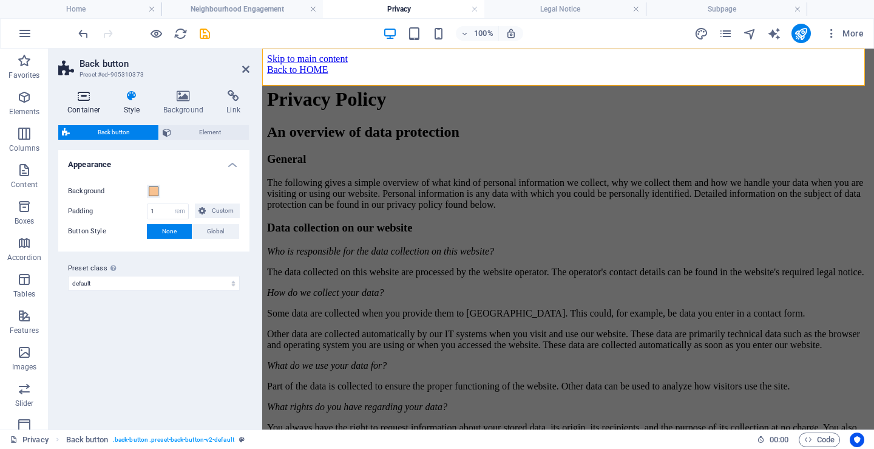
click at [87, 101] on icon at bounding box center [84, 96] width 52 height 12
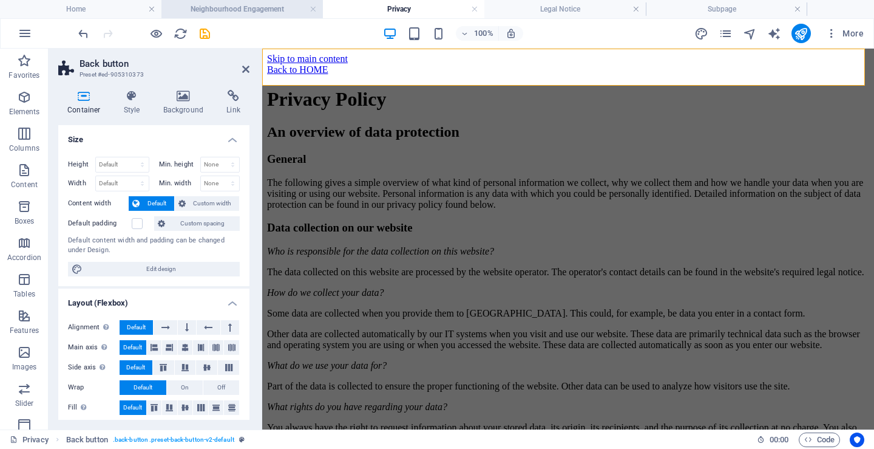
click at [249, 9] on h4 "Neighbourhood Engagement" at bounding box center [243, 8] width 162 height 13
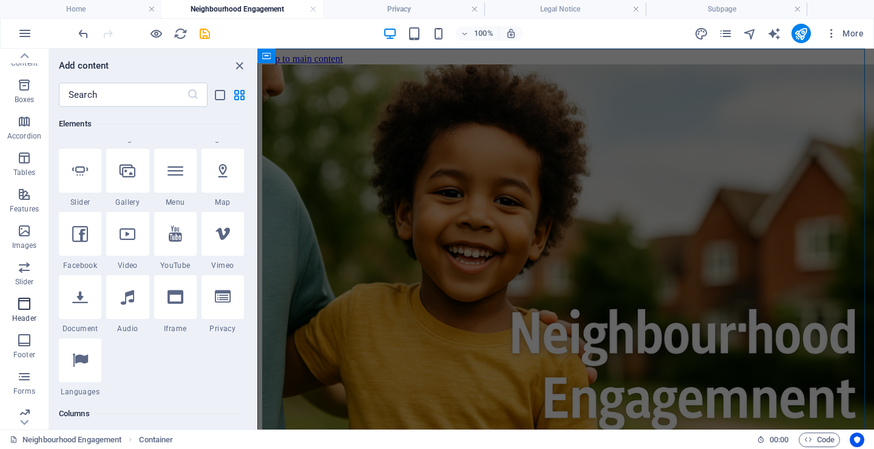
scroll to position [166, 0]
click at [27, 407] on icon "button" at bounding box center [24, 405] width 15 height 15
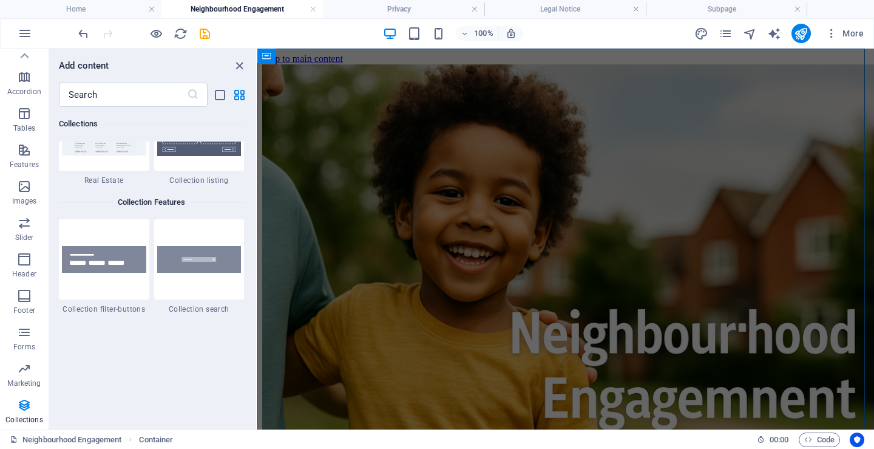
scroll to position [11541, 0]
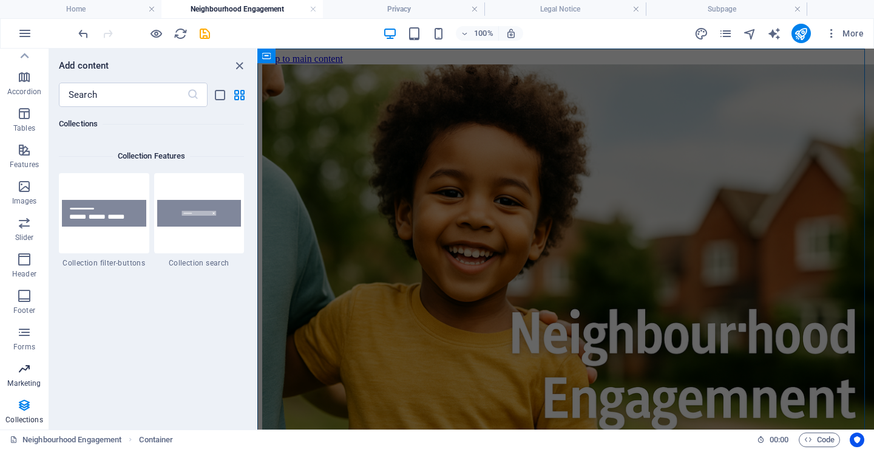
click at [21, 375] on icon "button" at bounding box center [24, 368] width 15 height 15
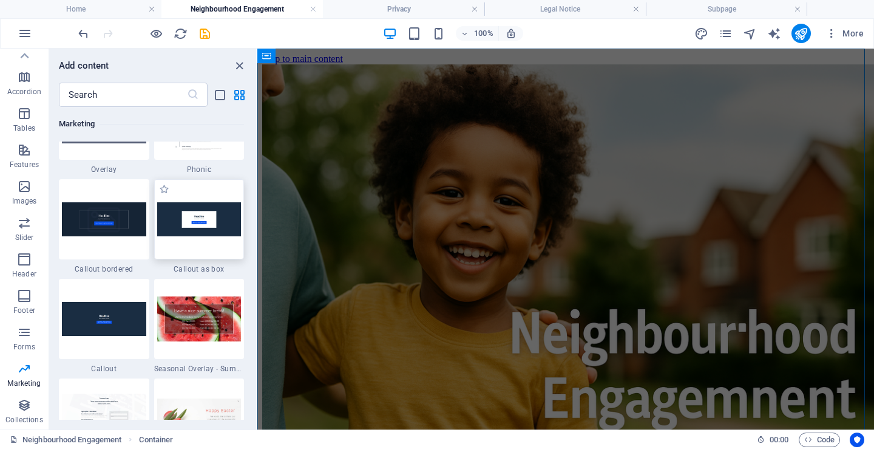
scroll to position [10013, 0]
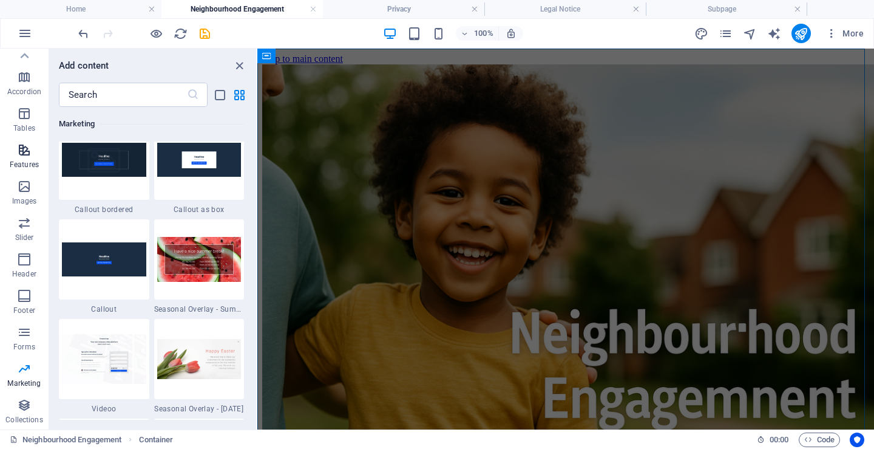
click at [21, 148] on icon "button" at bounding box center [24, 150] width 15 height 15
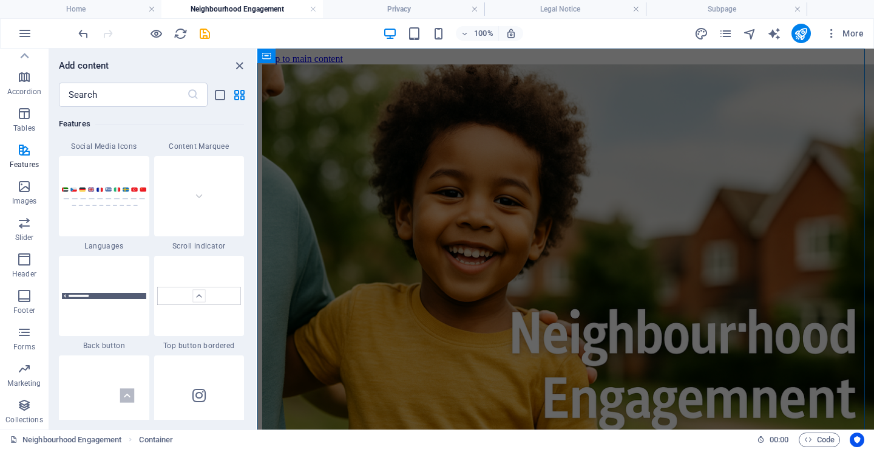
scroll to position [5644, 0]
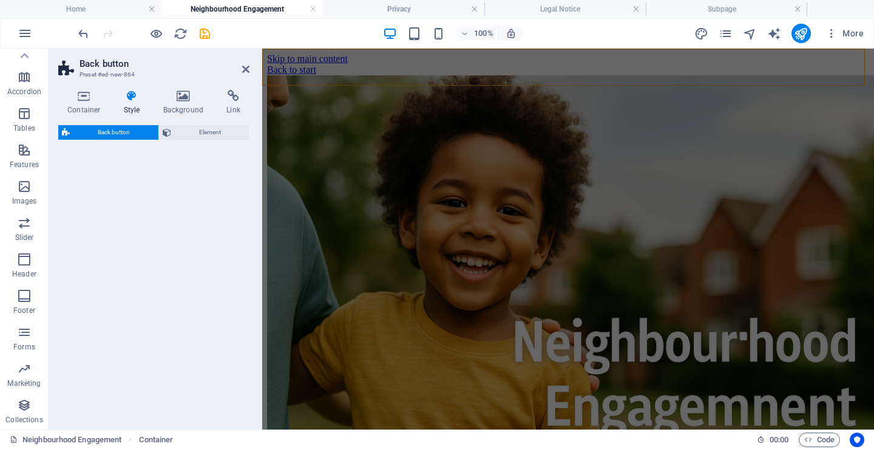
select select "rem"
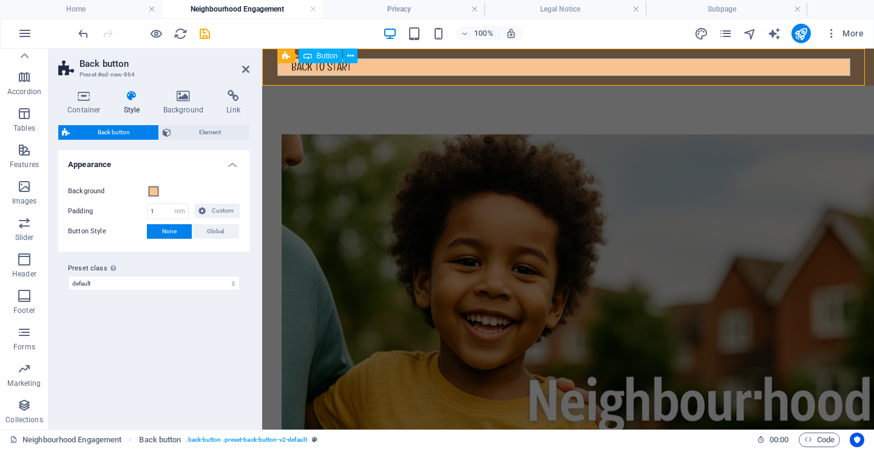
click at [350, 67] on div "Back to start" at bounding box center [568, 67] width 573 height 18
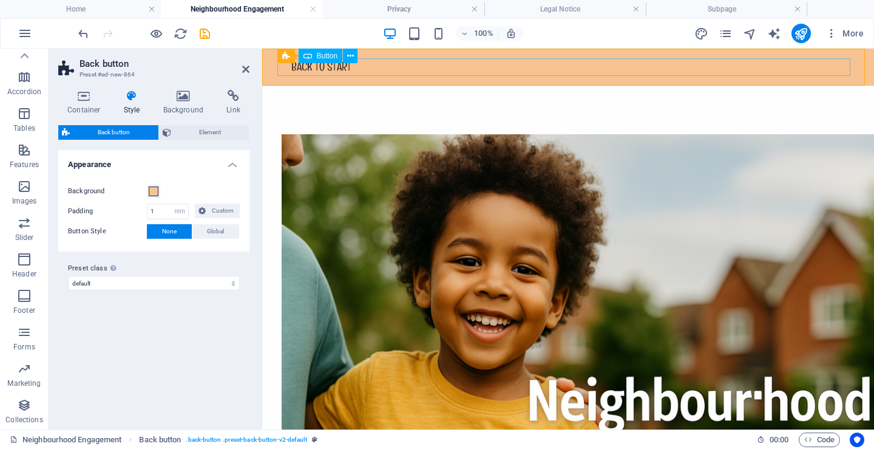
click at [350, 66] on div "Back to start" at bounding box center [568, 67] width 573 height 18
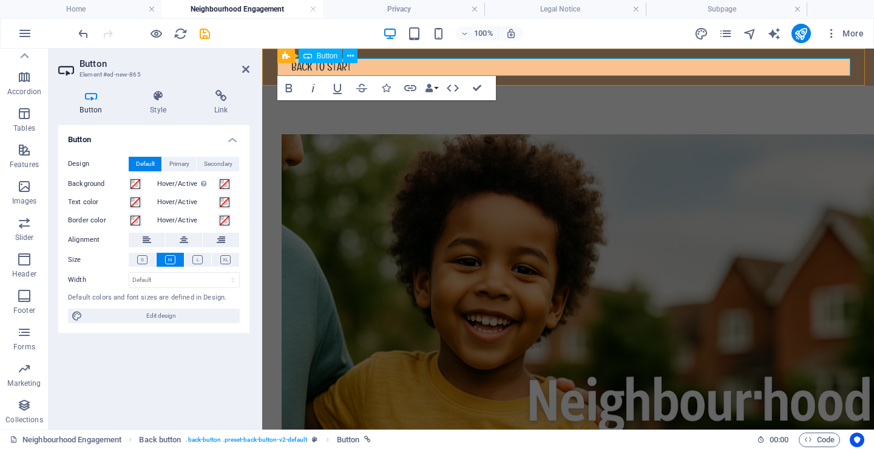
click at [352, 69] on div "Back to start" at bounding box center [568, 67] width 573 height 18
click at [216, 96] on icon at bounding box center [220, 96] width 57 height 12
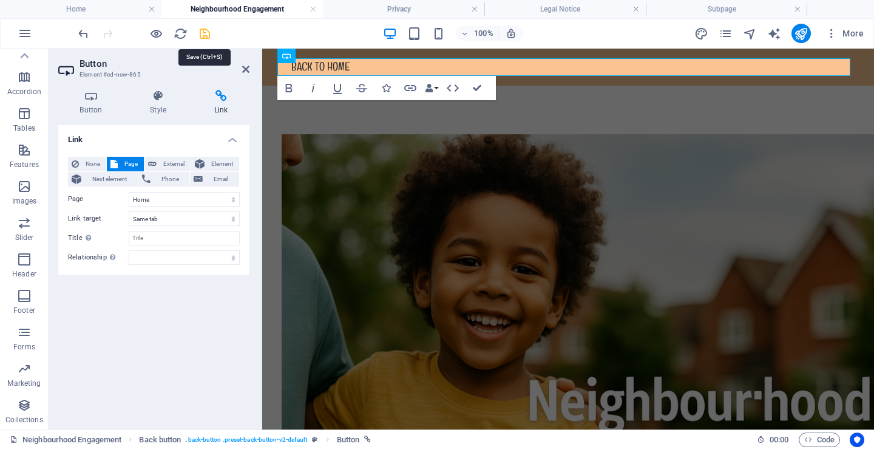
click at [205, 32] on icon "save" at bounding box center [205, 34] width 14 height 14
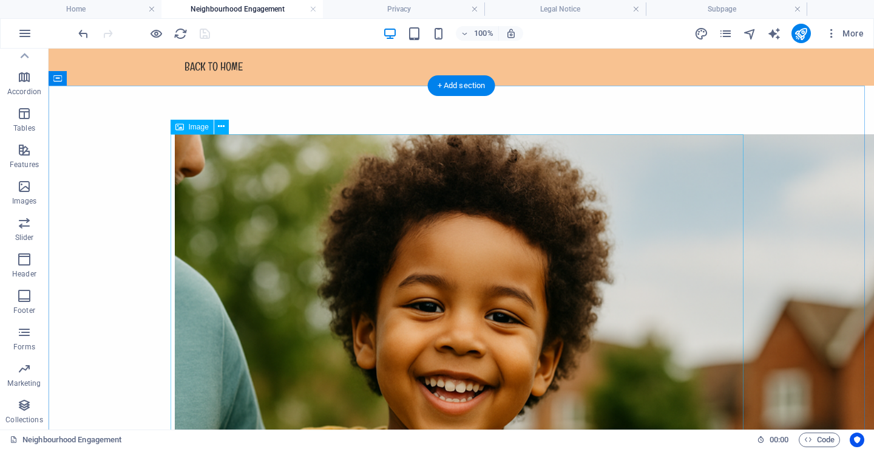
click at [247, 141] on figure at bounding box center [461, 409] width 573 height 551
click at [222, 132] on icon at bounding box center [221, 126] width 7 height 13
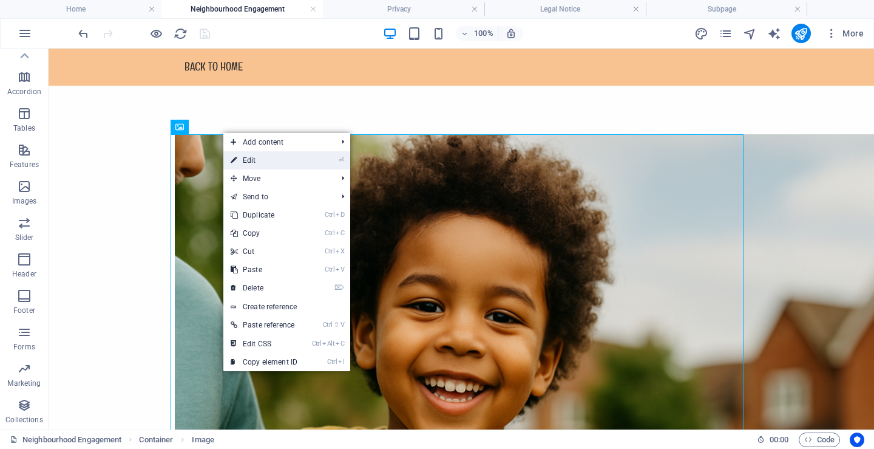
click at [265, 164] on link "⏎ Edit" at bounding box center [263, 160] width 81 height 18
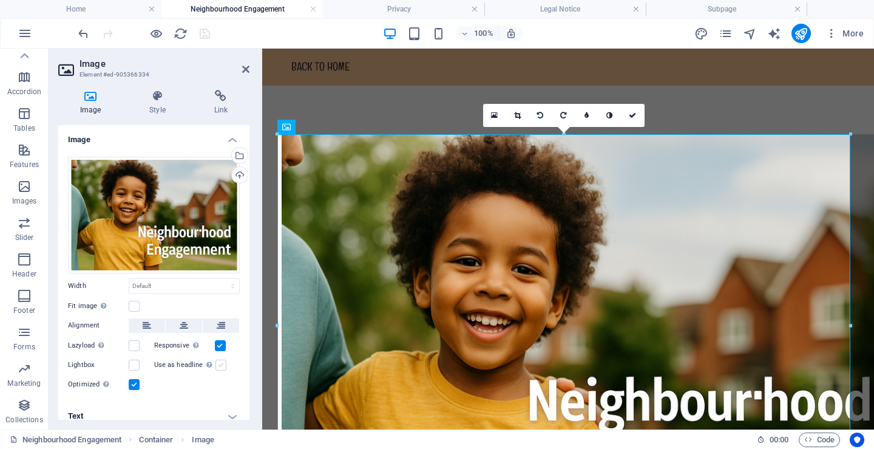
click at [220, 363] on label at bounding box center [221, 364] width 11 height 11
click at [0, 0] on input "Use as headline The image will be wrapped in an H1 headline tag. Useful for giv…" at bounding box center [0, 0] width 0 height 0
click at [133, 304] on label at bounding box center [134, 306] width 11 height 11
click at [0, 0] on input "Fit image Automatically fit image to a fixed width and height" at bounding box center [0, 0] width 0 height 0
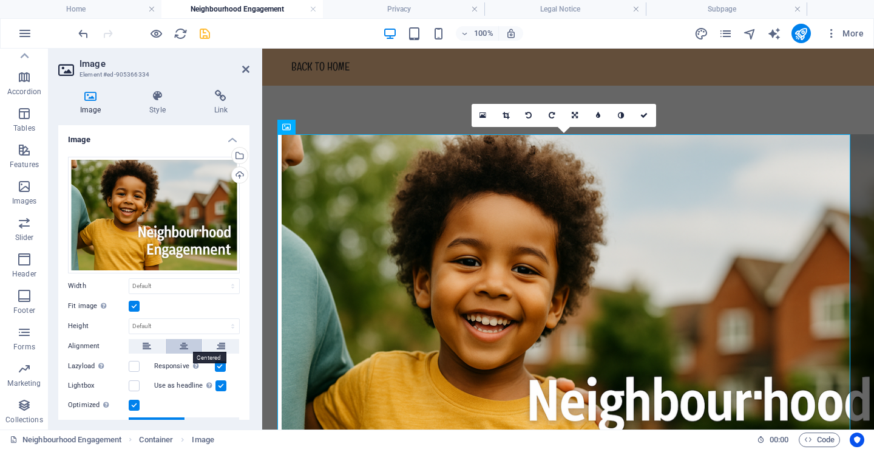
click at [180, 344] on icon at bounding box center [184, 346] width 9 height 15
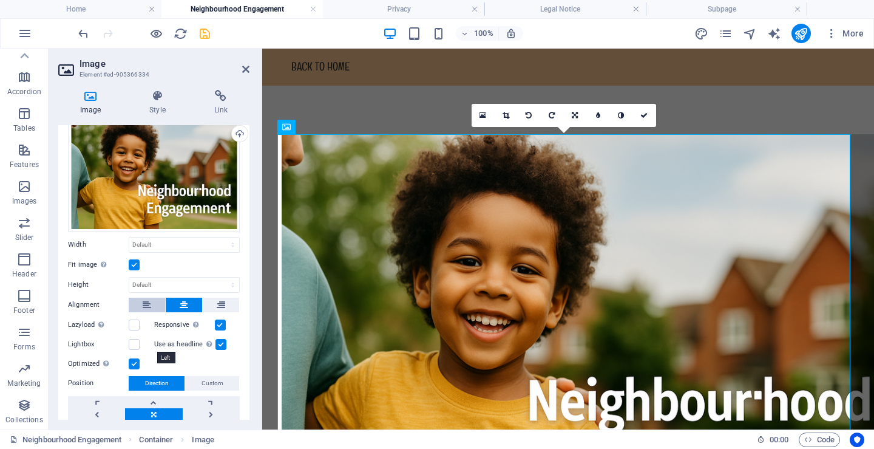
scroll to position [61, 0]
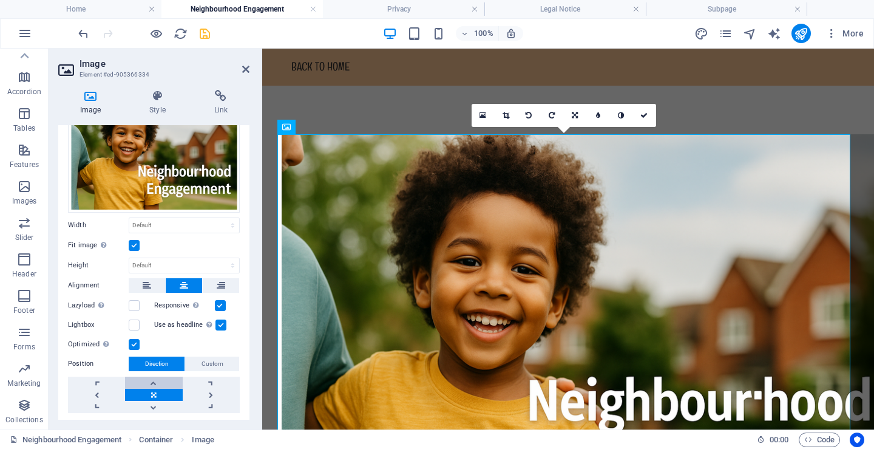
click at [154, 381] on link at bounding box center [153, 382] width 57 height 12
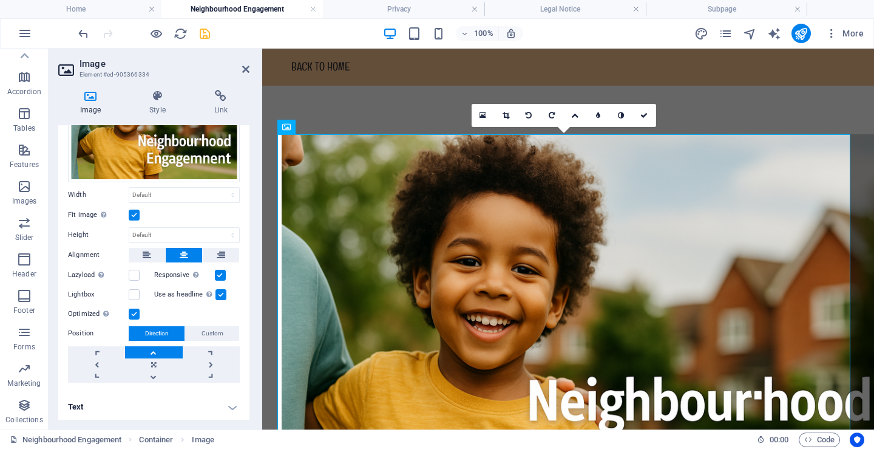
click at [231, 406] on h4 "Text" at bounding box center [153, 406] width 191 height 29
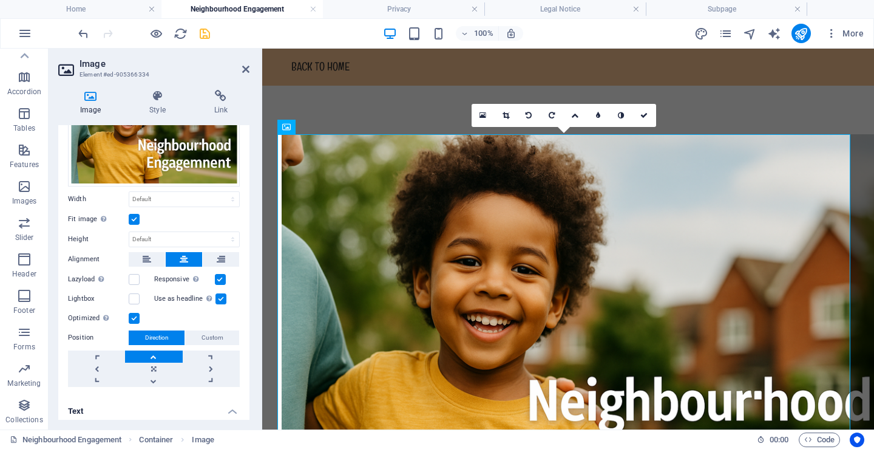
scroll to position [84, 0]
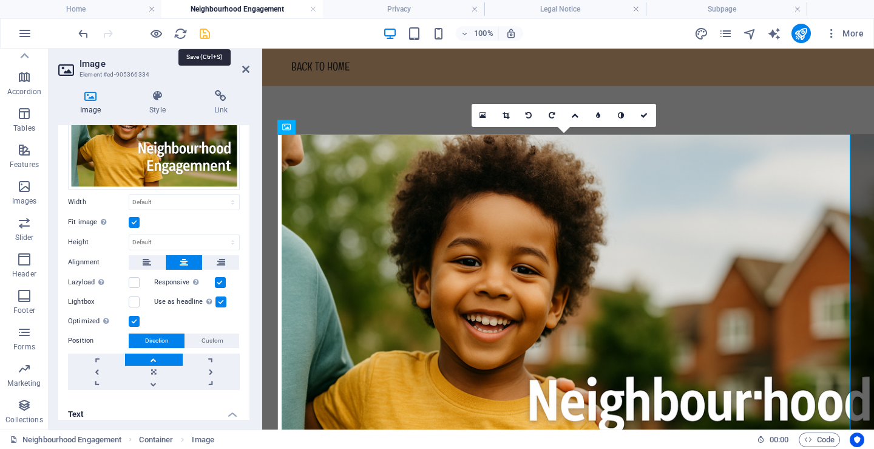
click at [202, 27] on icon "save" at bounding box center [205, 34] width 14 height 14
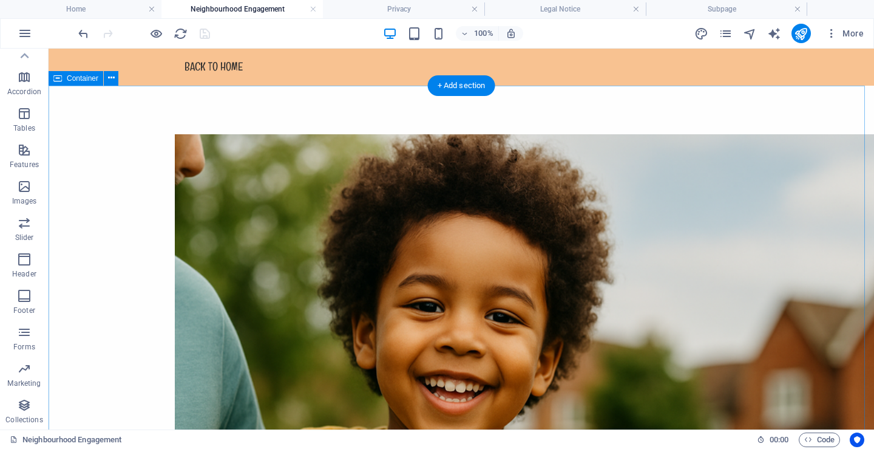
click at [265, 98] on div at bounding box center [462, 410] width 826 height 648
click at [109, 79] on icon at bounding box center [111, 78] width 7 height 13
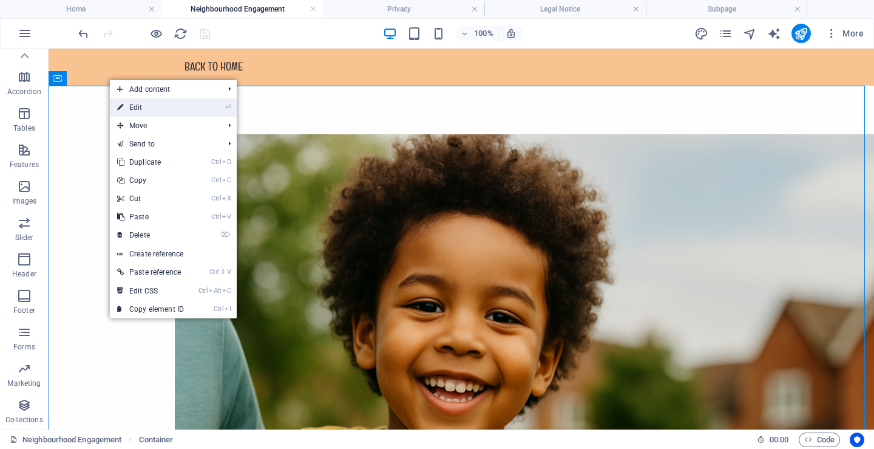
click at [127, 106] on link "⏎ Edit" at bounding box center [150, 107] width 81 height 18
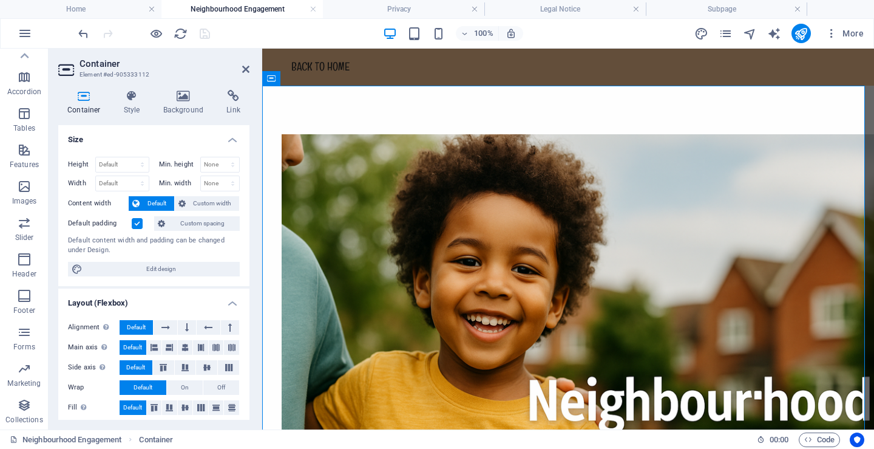
click at [140, 222] on label at bounding box center [137, 223] width 11 height 11
click at [0, 0] on input "Default padding" at bounding box center [0, 0] width 0 height 0
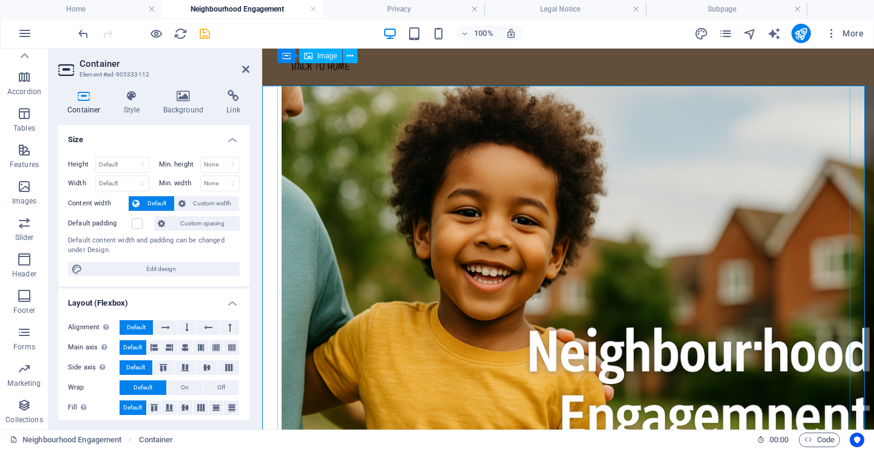
scroll to position [0, 0]
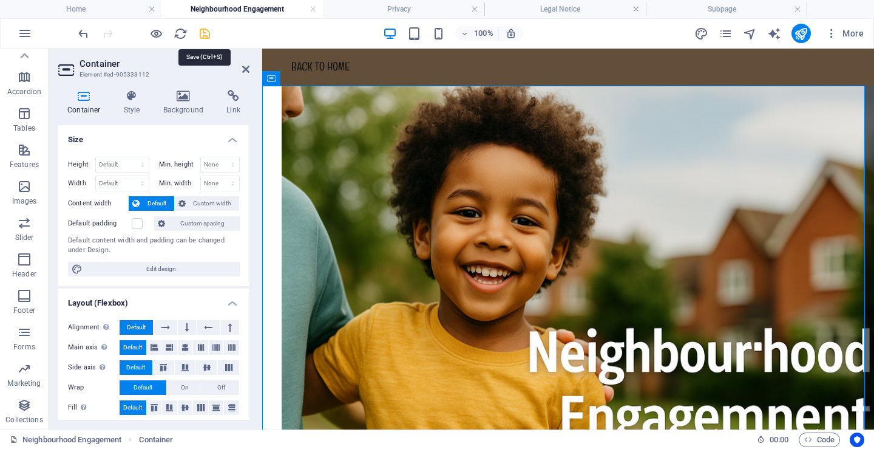
click at [206, 30] on icon "save" at bounding box center [205, 34] width 14 height 14
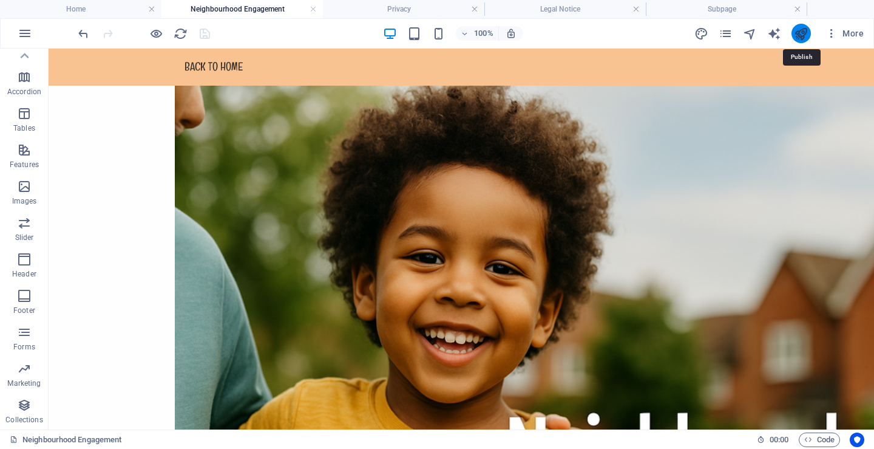
click at [803, 35] on icon "publish" at bounding box center [801, 34] width 14 height 14
